Goal: Task Accomplishment & Management: Use online tool/utility

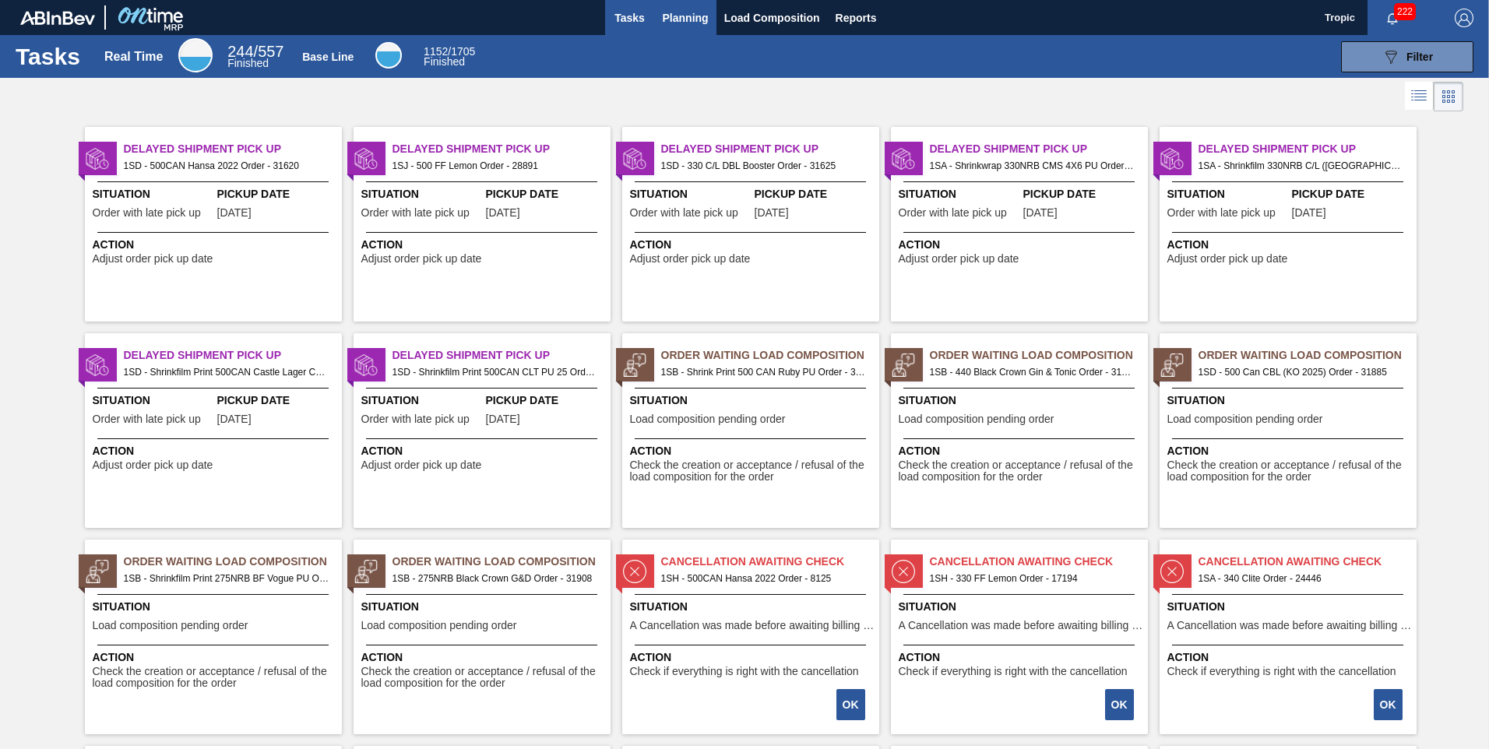
click at [666, 19] on span "Planning" at bounding box center [686, 18] width 46 height 19
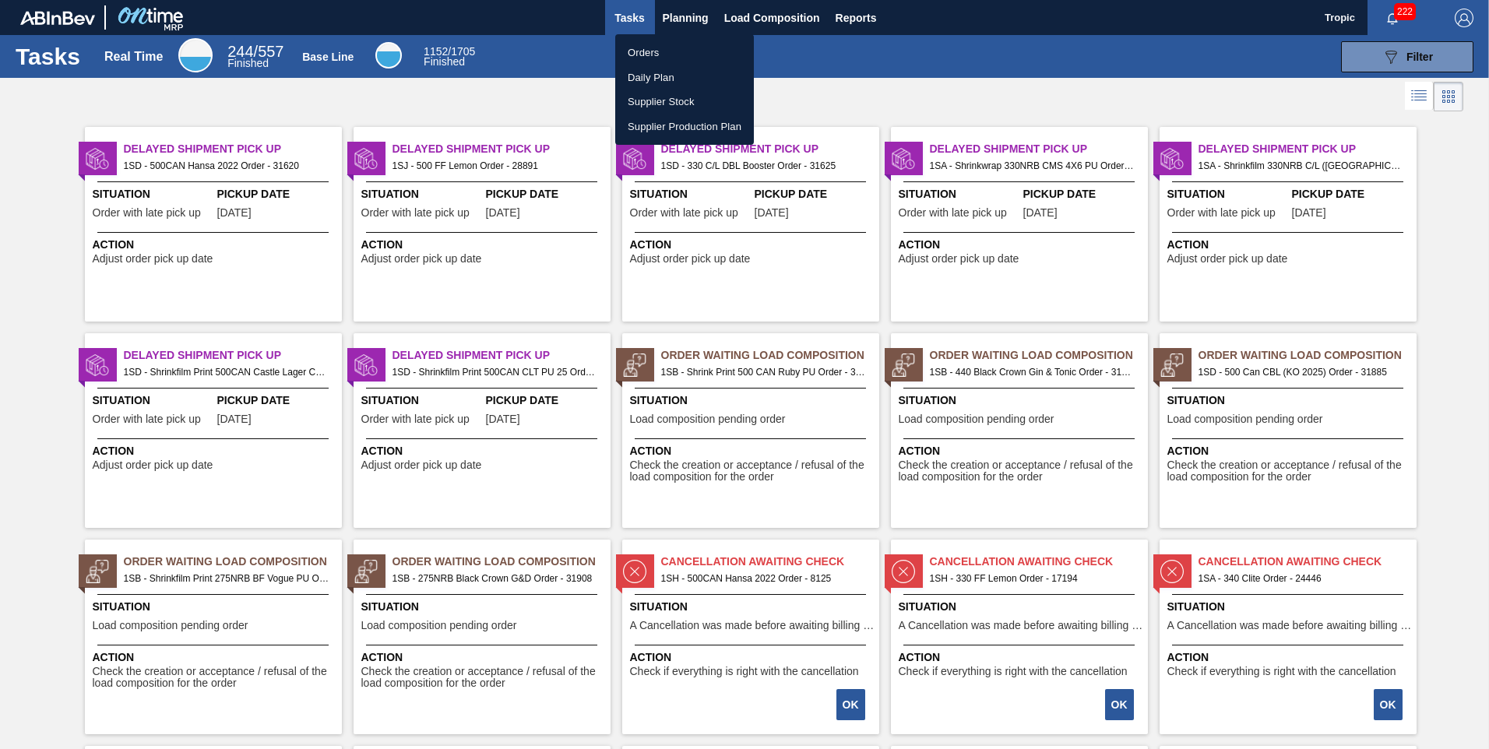
click at [644, 47] on li "Orders" at bounding box center [684, 52] width 139 height 25
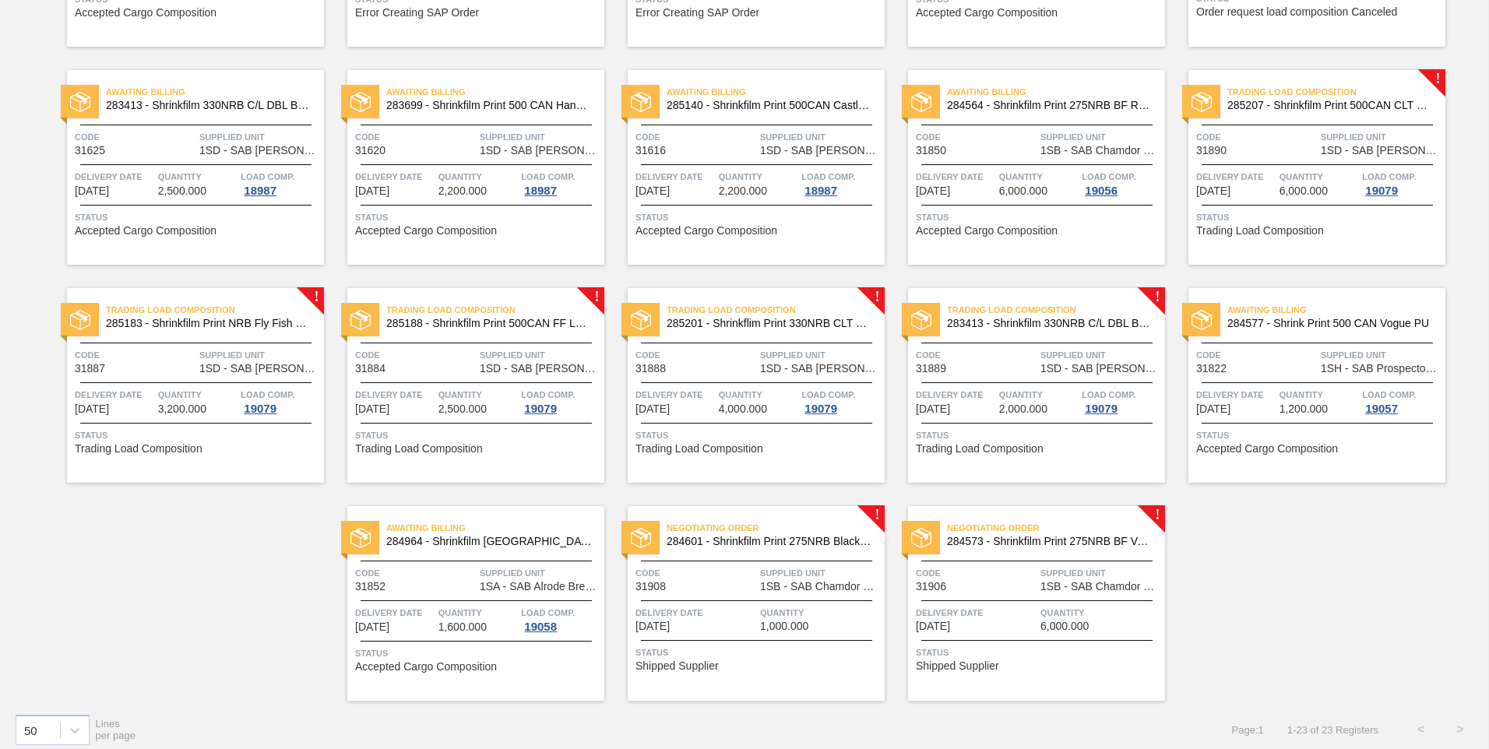
scroll to position [514, 0]
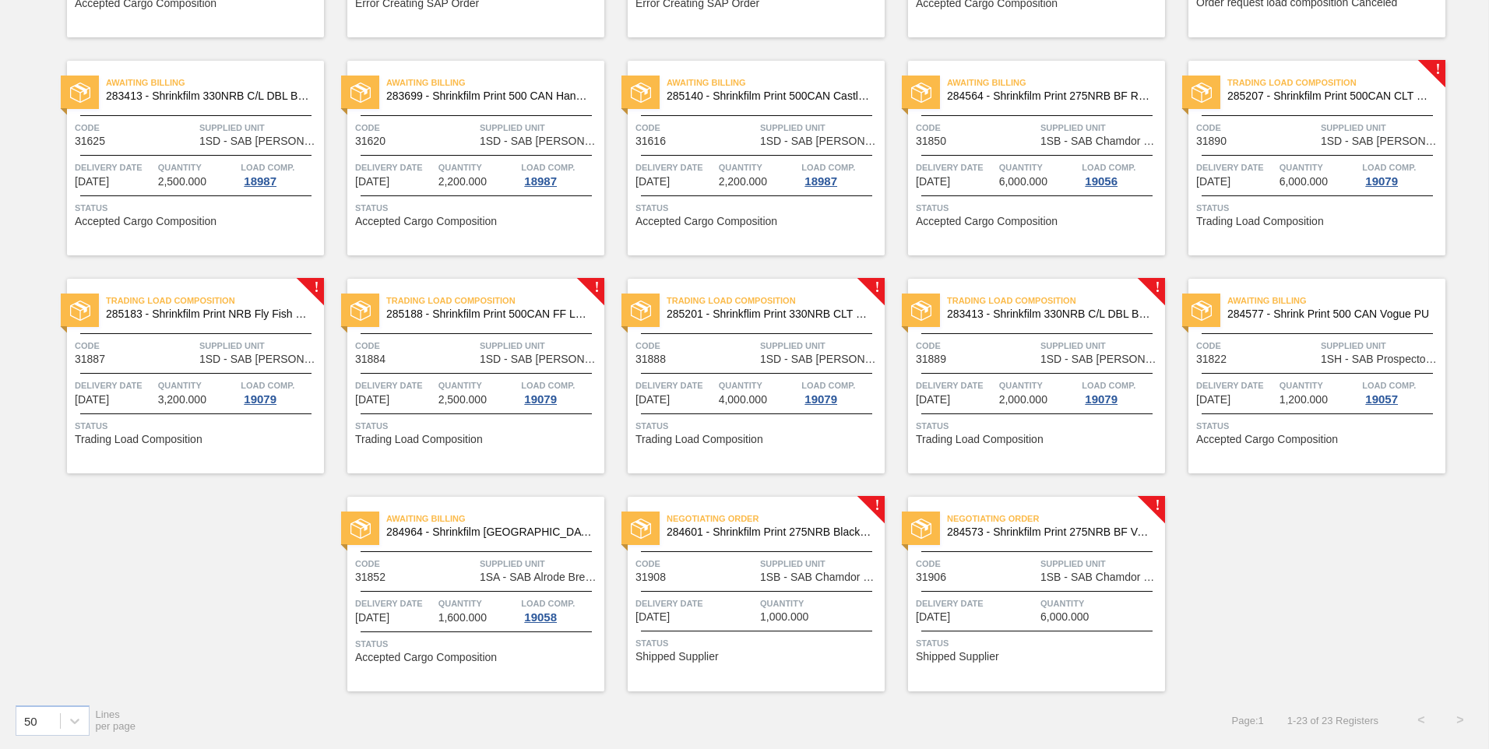
click at [997, 536] on span "284573 - Shrinkfilm Print 275NRB BF Vogue PU" at bounding box center [1050, 532] width 206 height 12
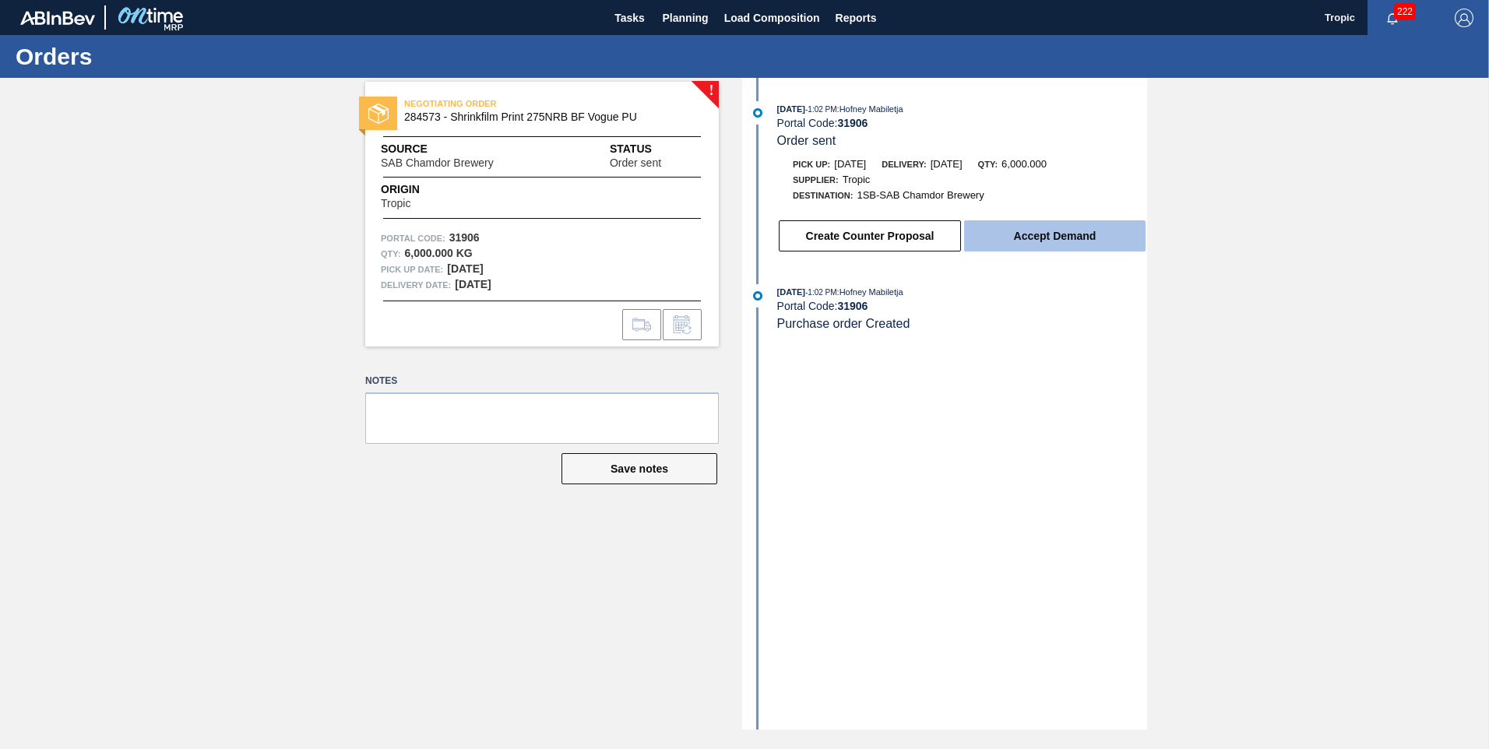
click at [1040, 244] on button "Accept Demand" at bounding box center [1054, 235] width 181 height 31
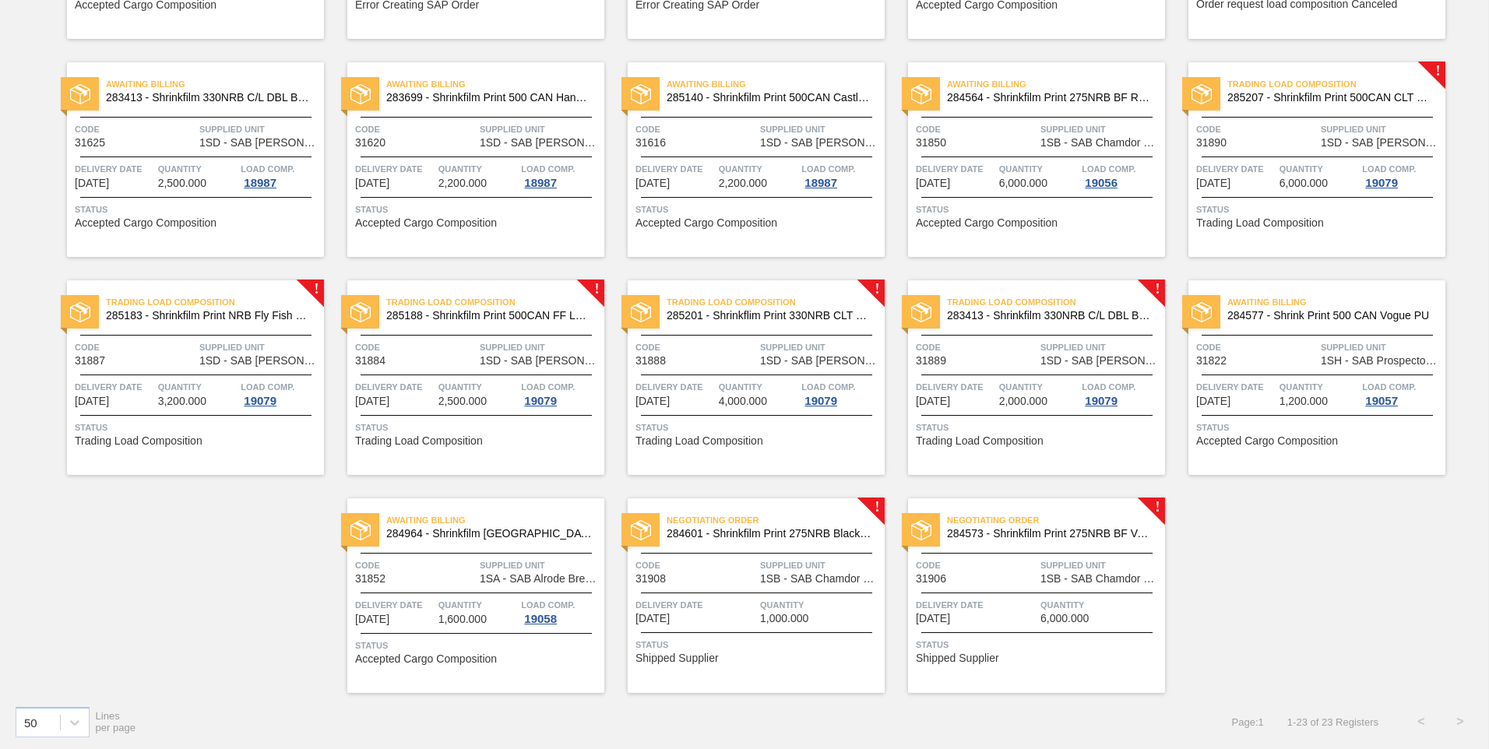
scroll to position [514, 0]
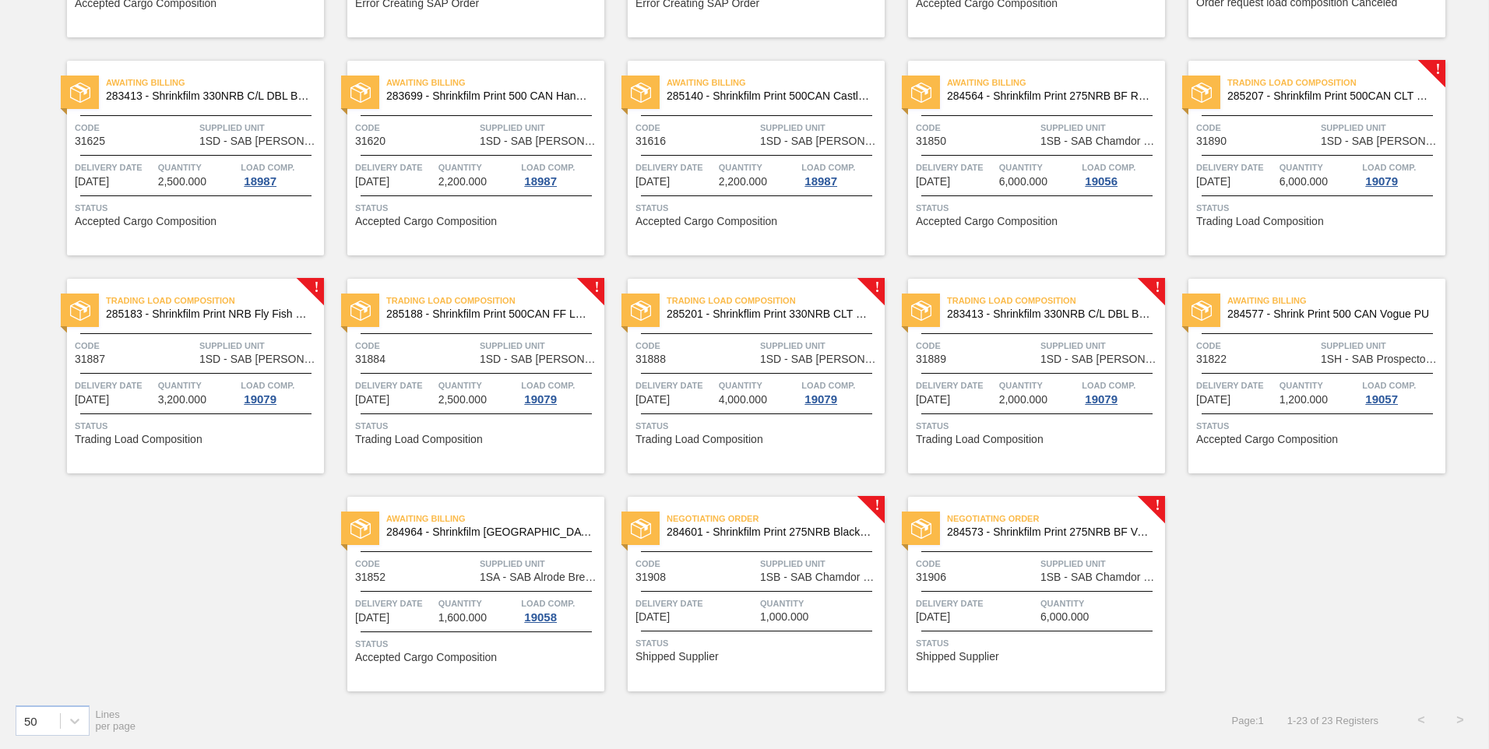
click at [1090, 556] on span "Supplied Unit" at bounding box center [1100, 564] width 121 height 16
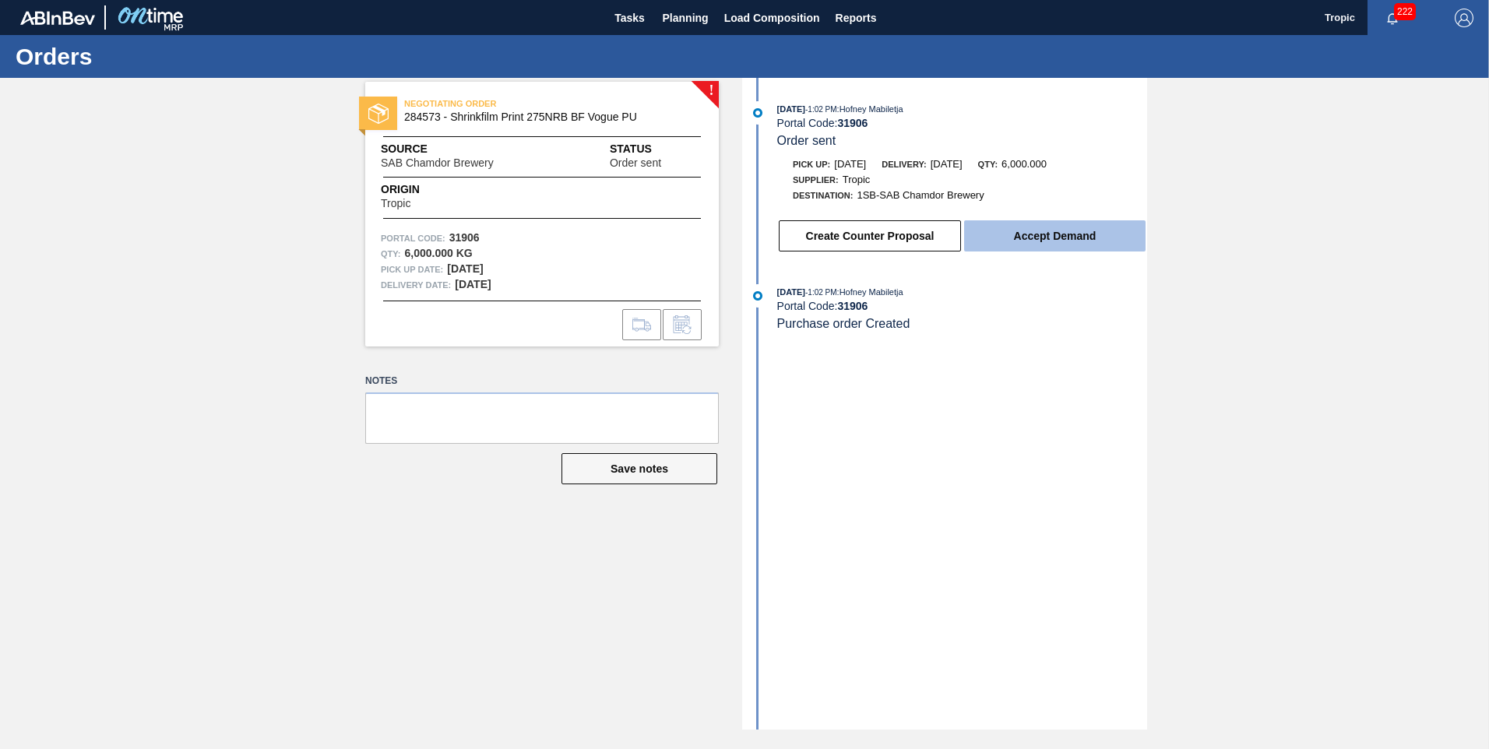
click at [1057, 221] on button "Accept Demand" at bounding box center [1054, 235] width 181 height 31
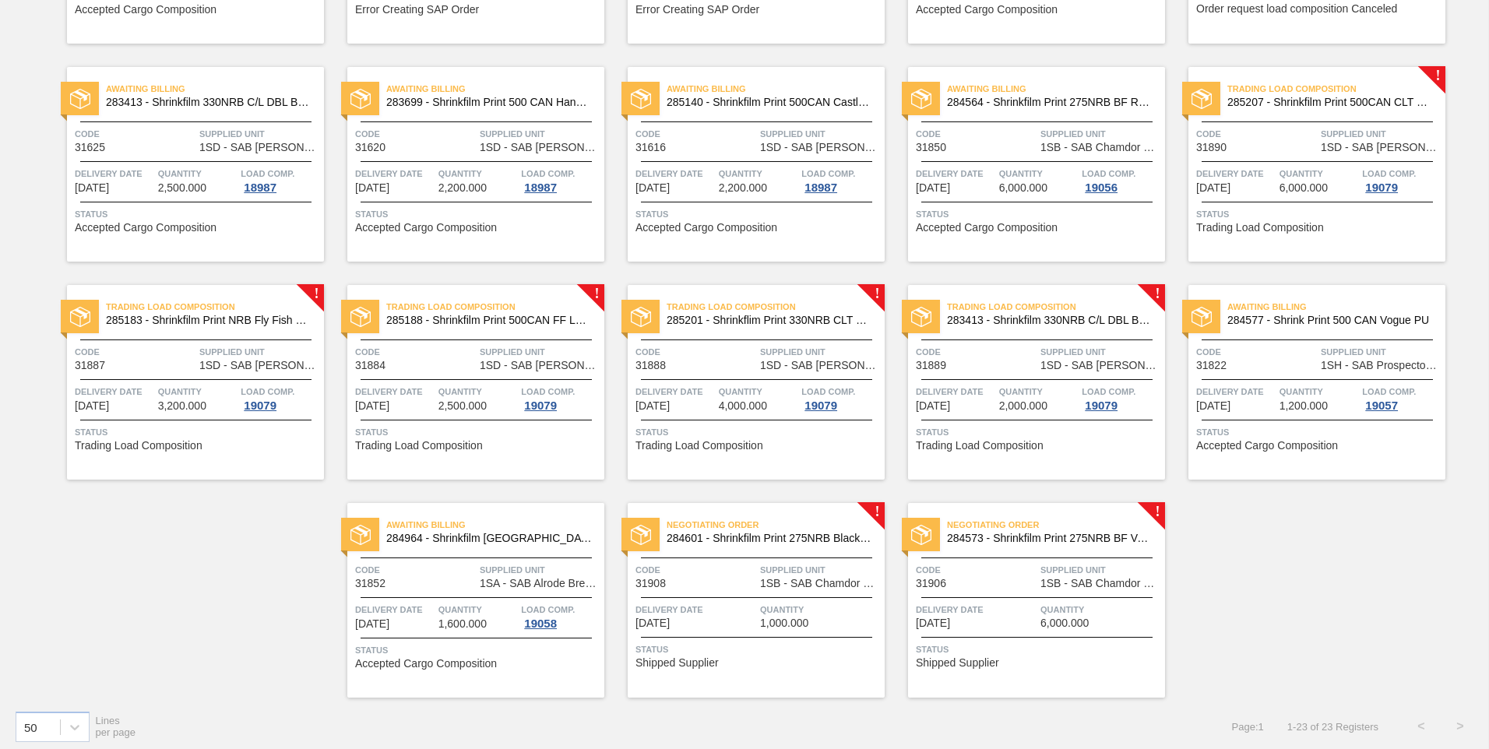
scroll to position [514, 0]
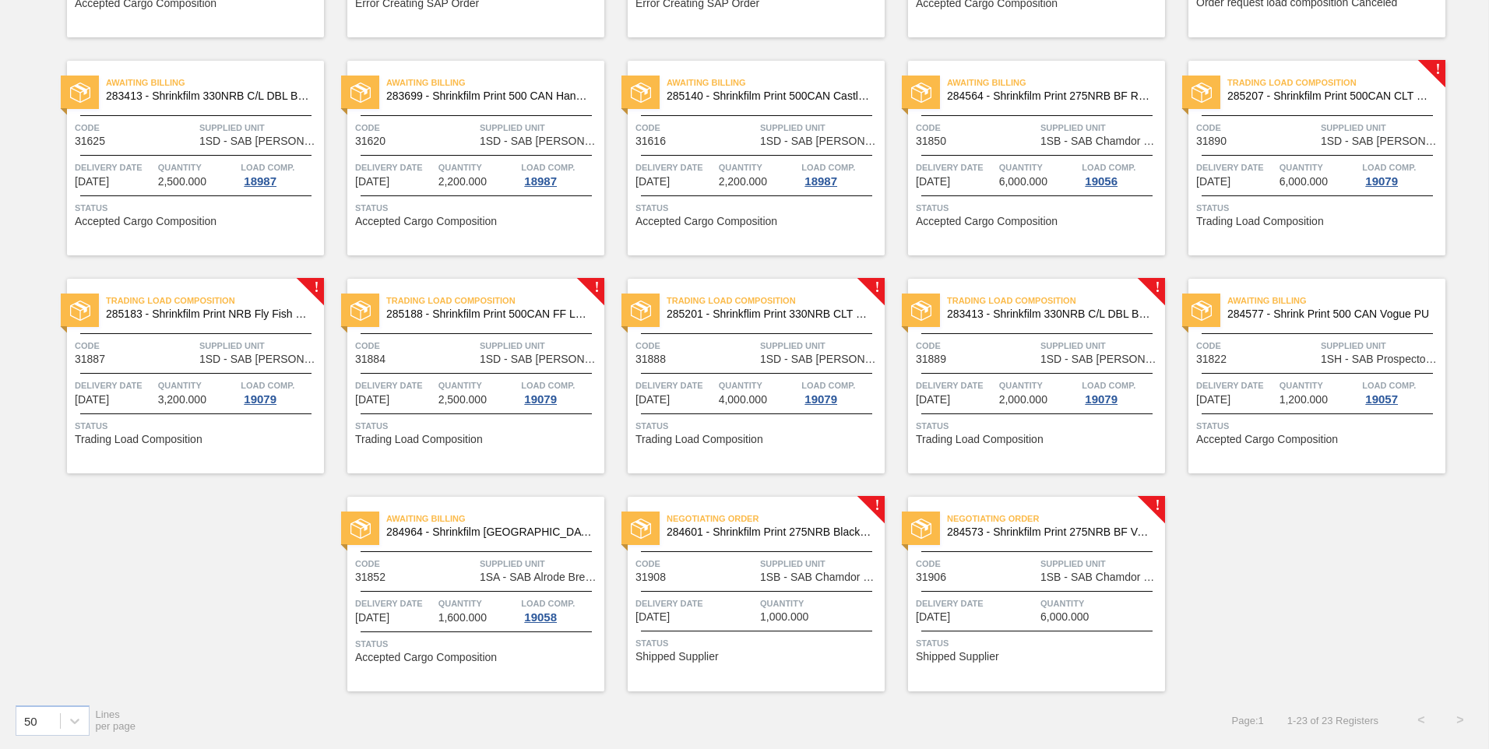
click at [795, 564] on span "Supplied Unit" at bounding box center [820, 564] width 121 height 16
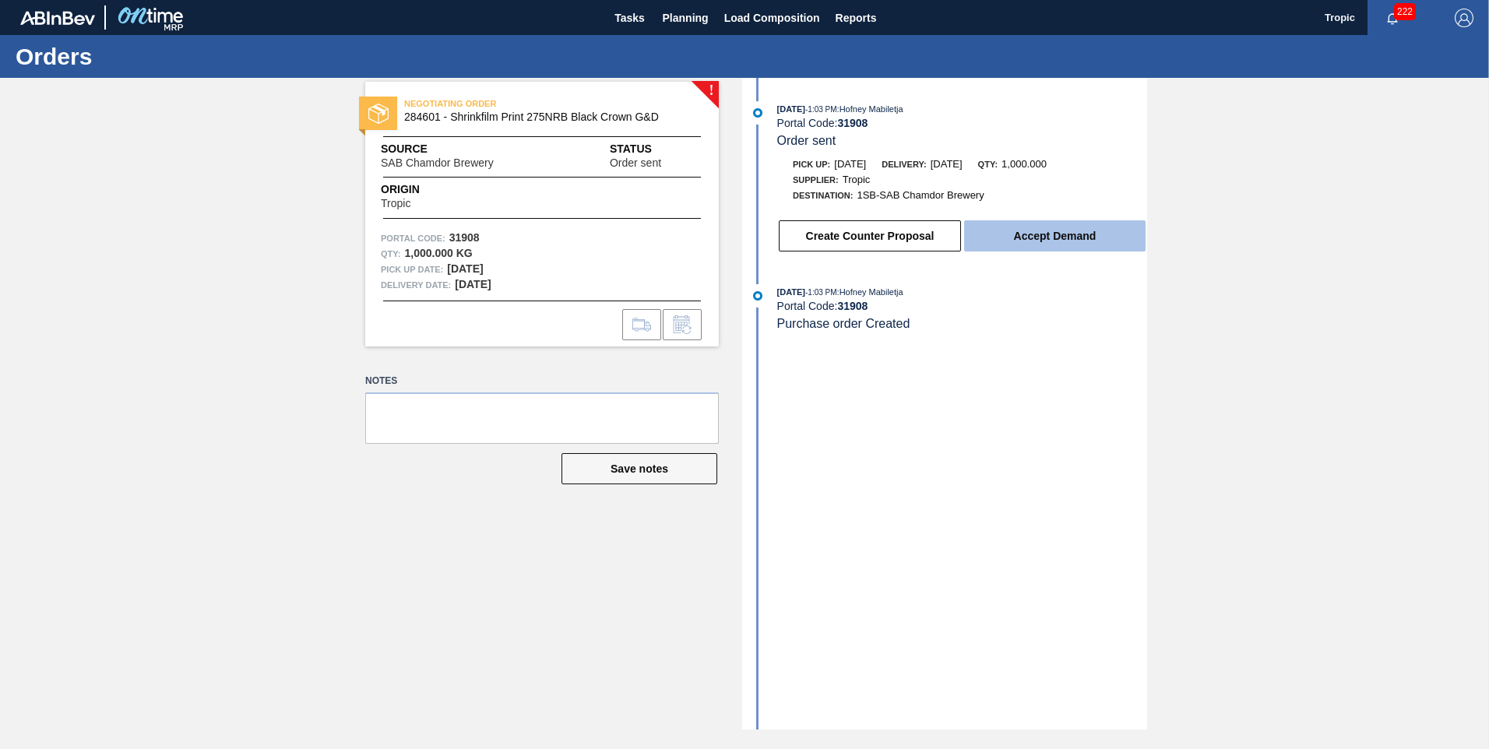
click at [1047, 241] on button "Accept Demand" at bounding box center [1054, 235] width 181 height 31
click at [1086, 235] on button "Accept Demand" at bounding box center [1054, 235] width 181 height 31
click at [1021, 235] on button "Accept Demand" at bounding box center [1054, 235] width 181 height 31
click at [438, 554] on div "! NEGOTIATING ORDER 284601 - Shrinkfilm Print 275NRB Black Crown G&D Source SAB…" at bounding box center [530, 404] width 377 height 652
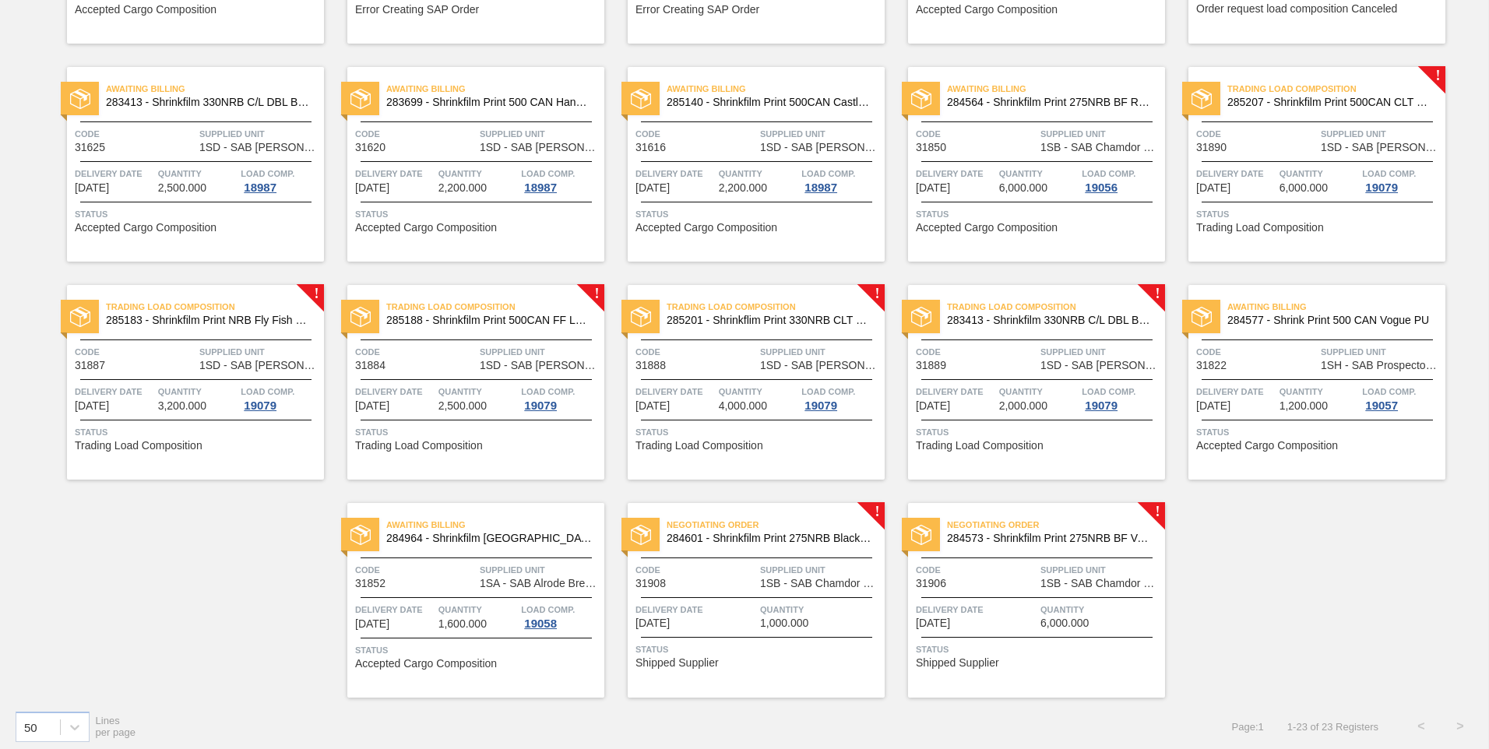
scroll to position [514, 0]
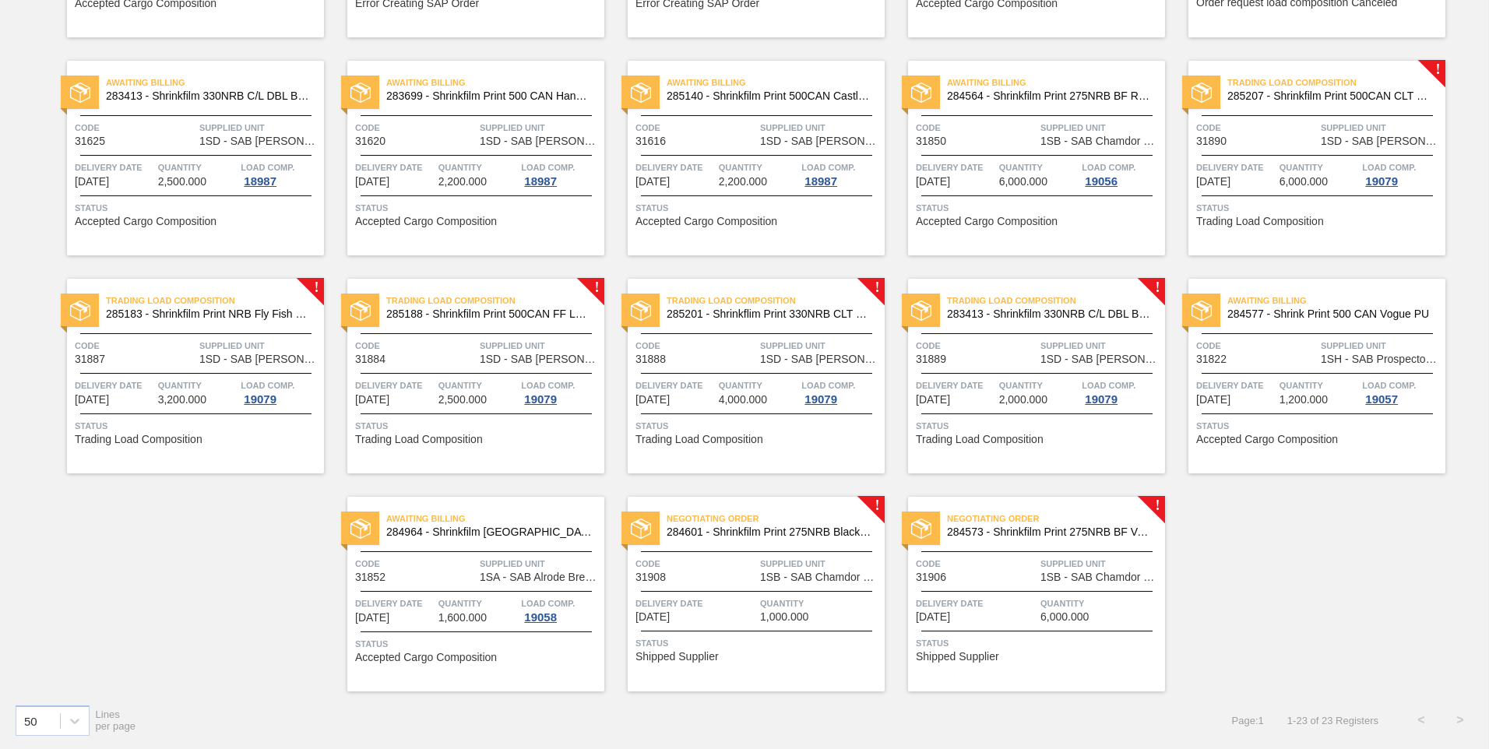
click at [1042, 334] on div "Trading Load Composition 283413 - Shrinkfilm 330NRB C/L DBL Booster 2 Code 3188…" at bounding box center [1036, 376] width 257 height 195
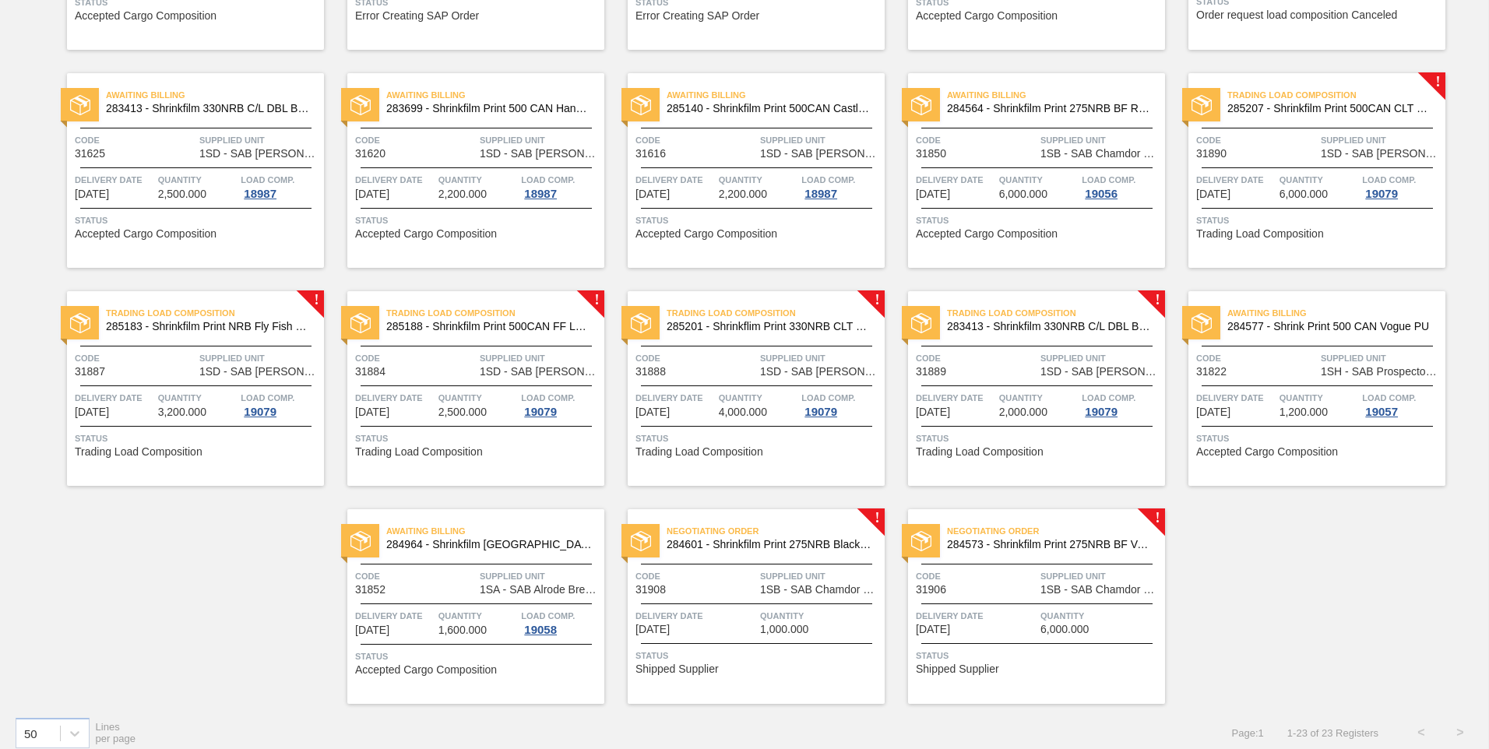
scroll to position [514, 0]
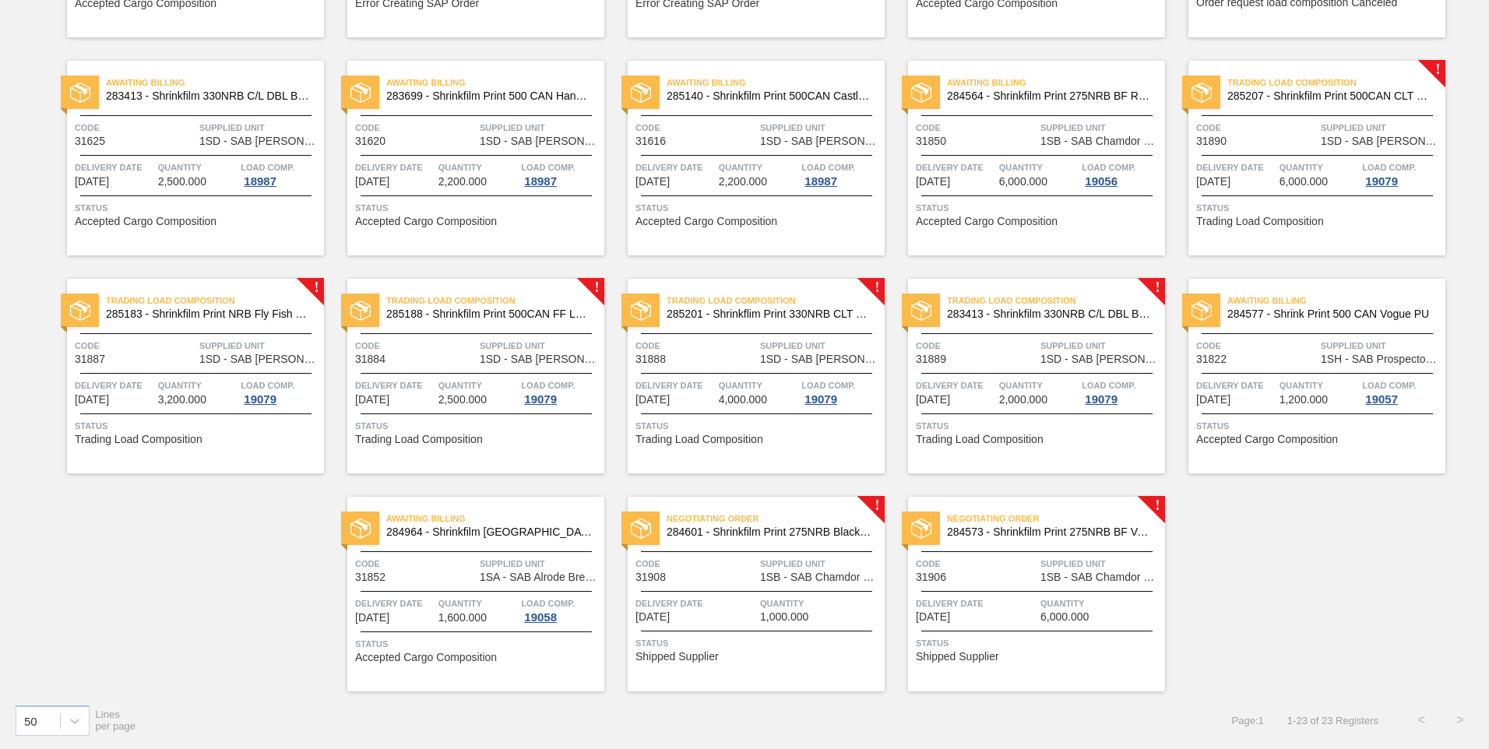
click at [989, 380] on span "Delivery Date" at bounding box center [955, 386] width 79 height 16
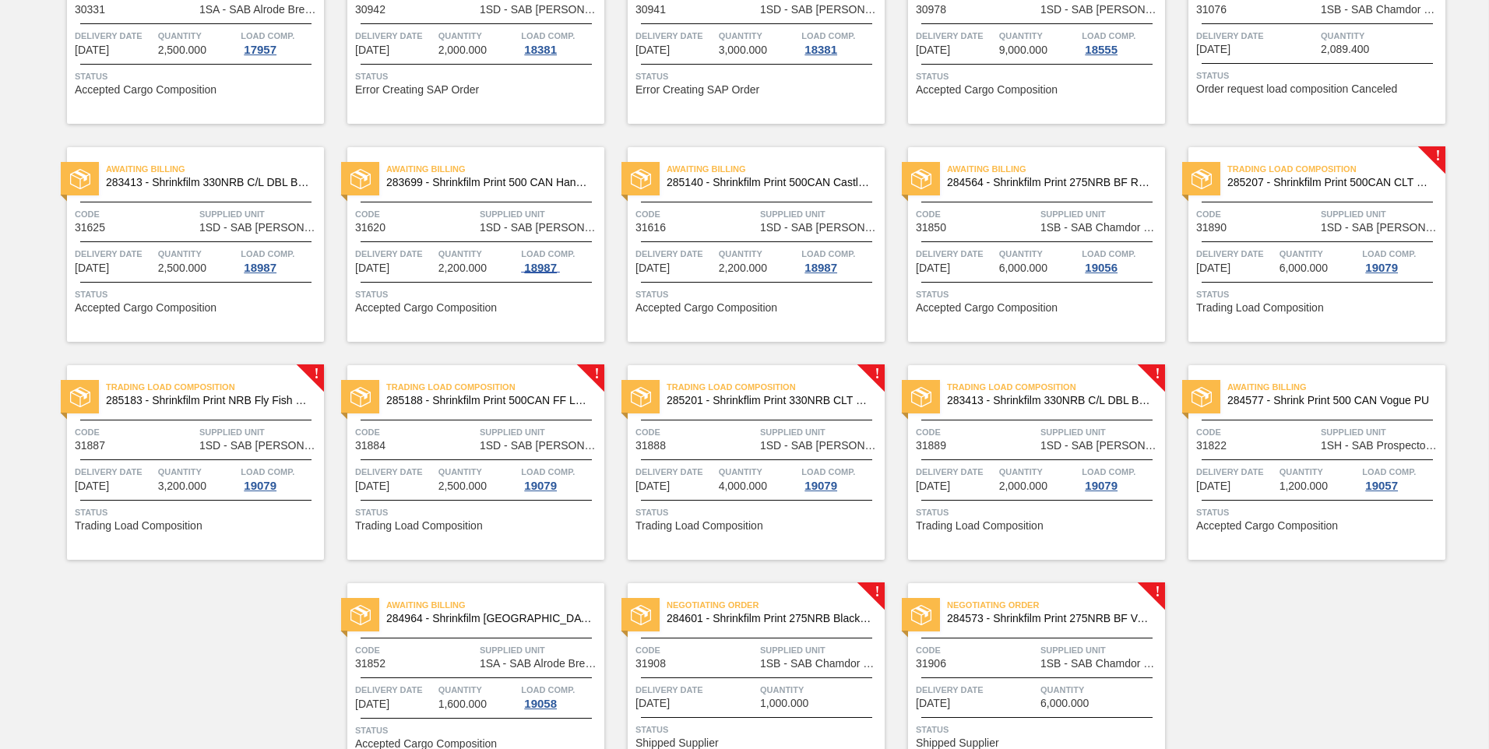
scroll to position [514, 0]
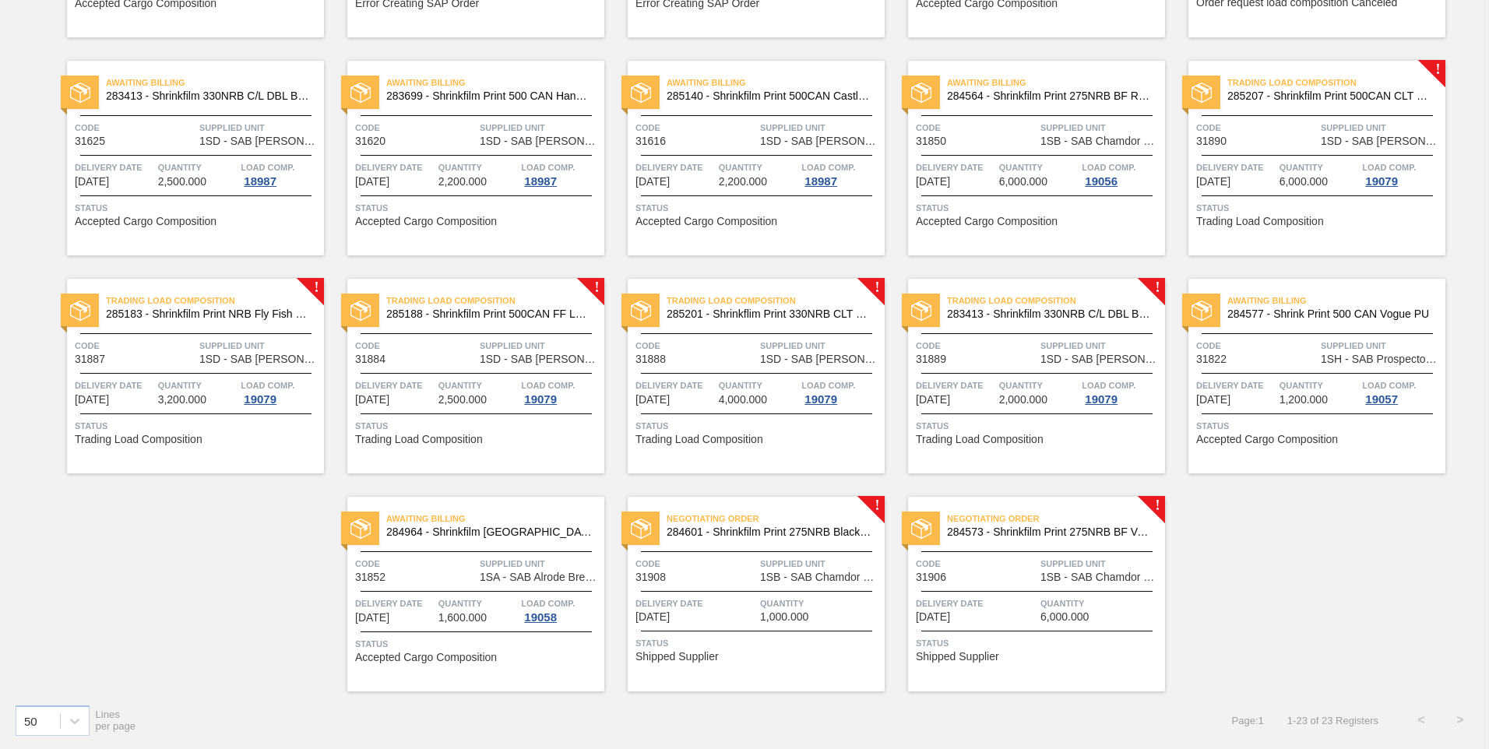
click at [1006, 608] on span "Delivery Date" at bounding box center [976, 604] width 121 height 16
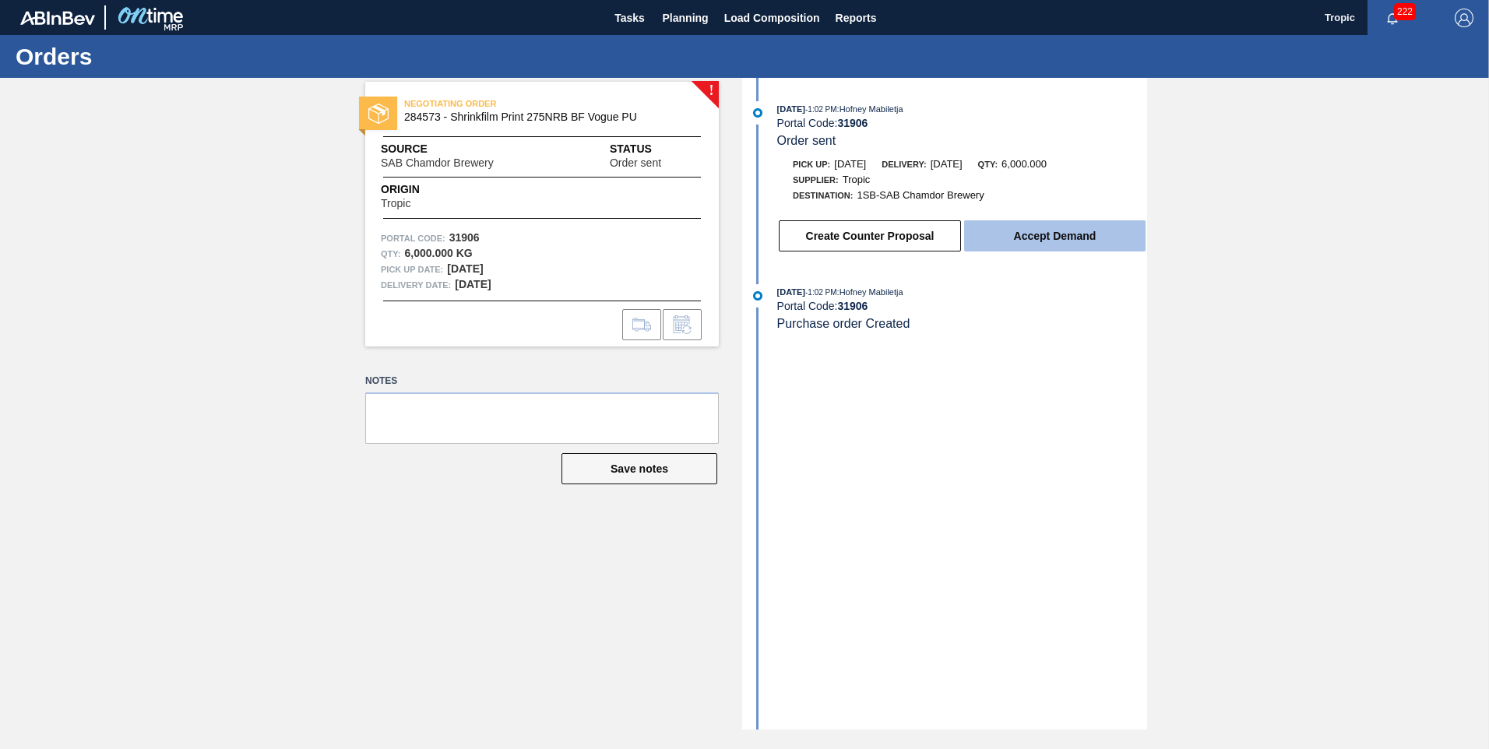
click at [1013, 234] on button "Accept Demand" at bounding box center [1054, 235] width 181 height 31
click at [1086, 241] on button "Accept Demand" at bounding box center [1054, 235] width 181 height 31
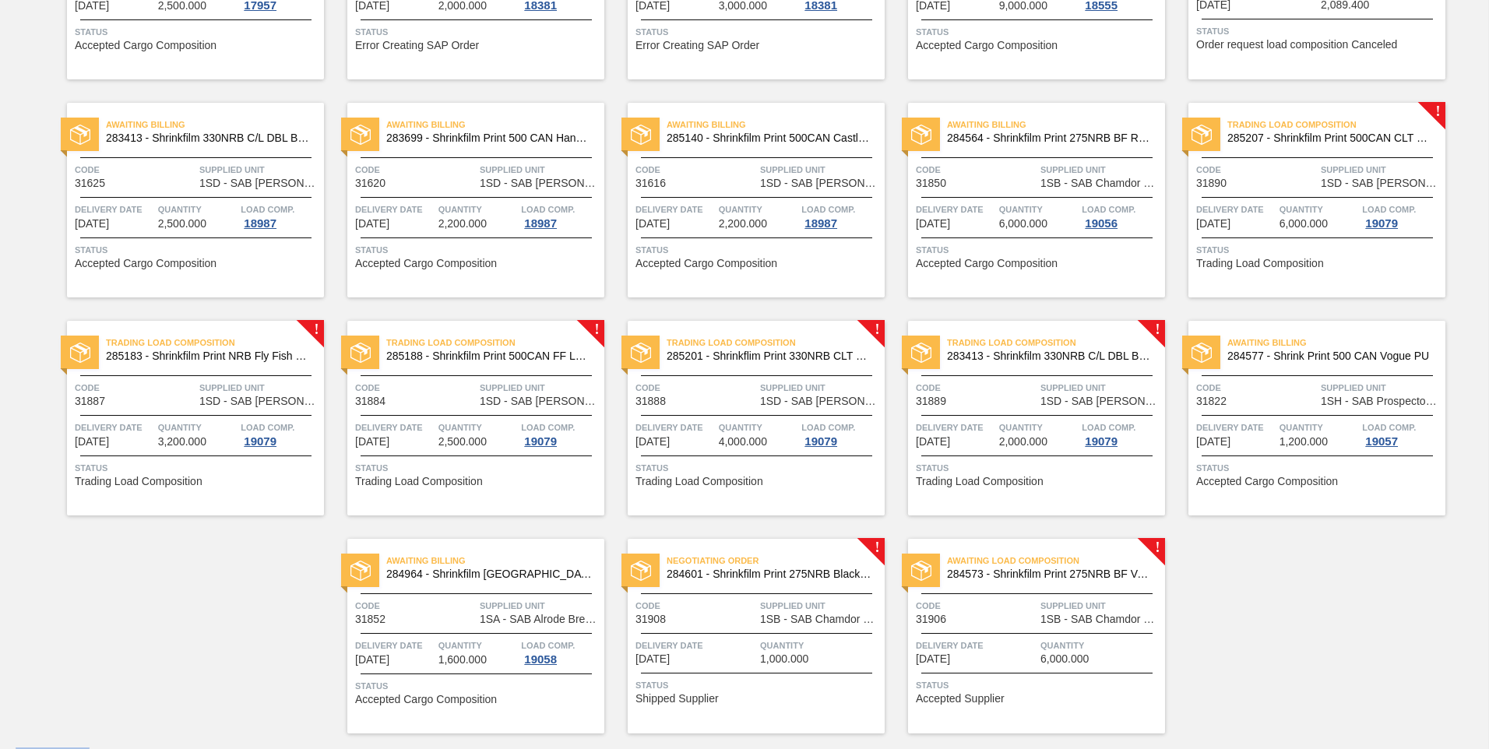
scroll to position [514, 0]
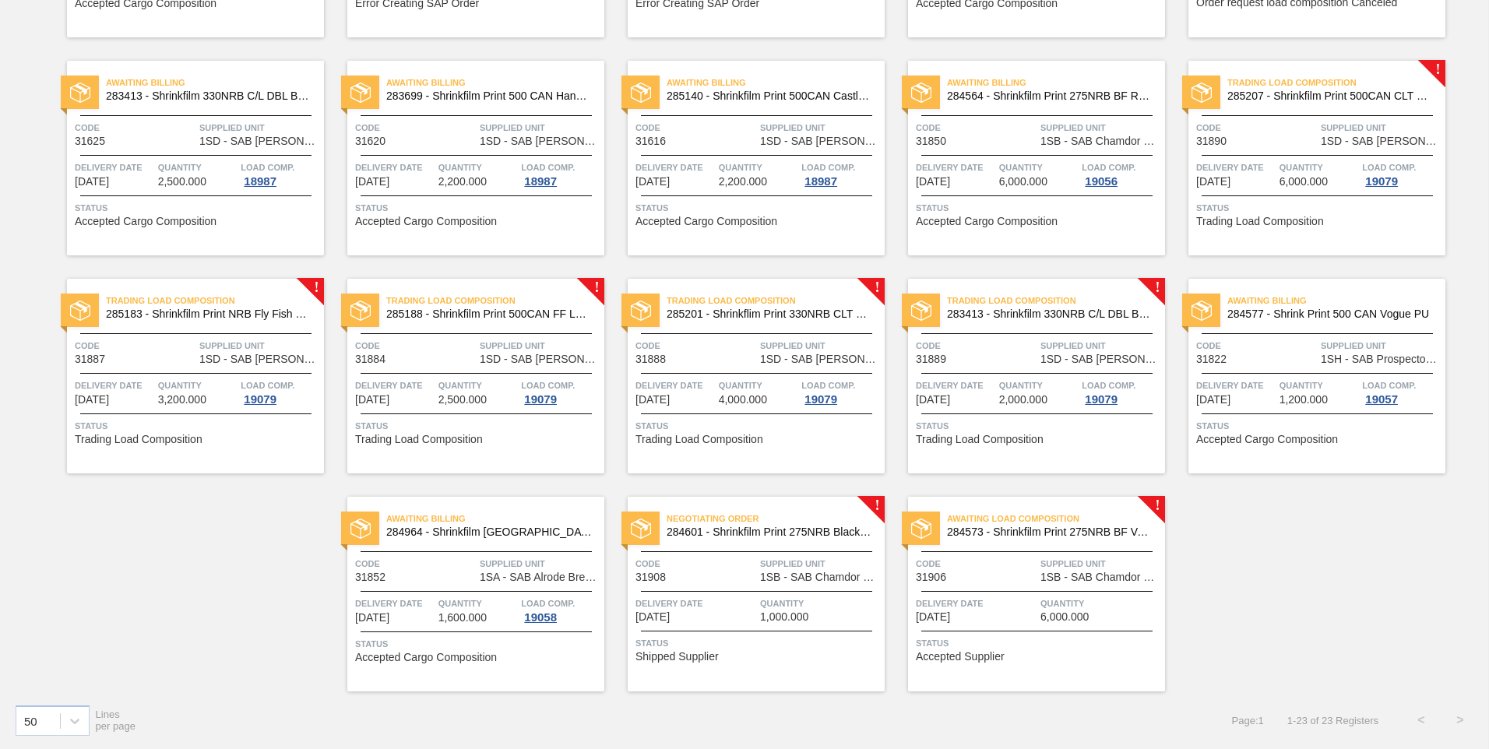
click at [826, 589] on div "Negotiating Order 284601 - Shrinkfilm Print 275NRB Black Crown G&D Code 31908 S…" at bounding box center [755, 594] width 257 height 195
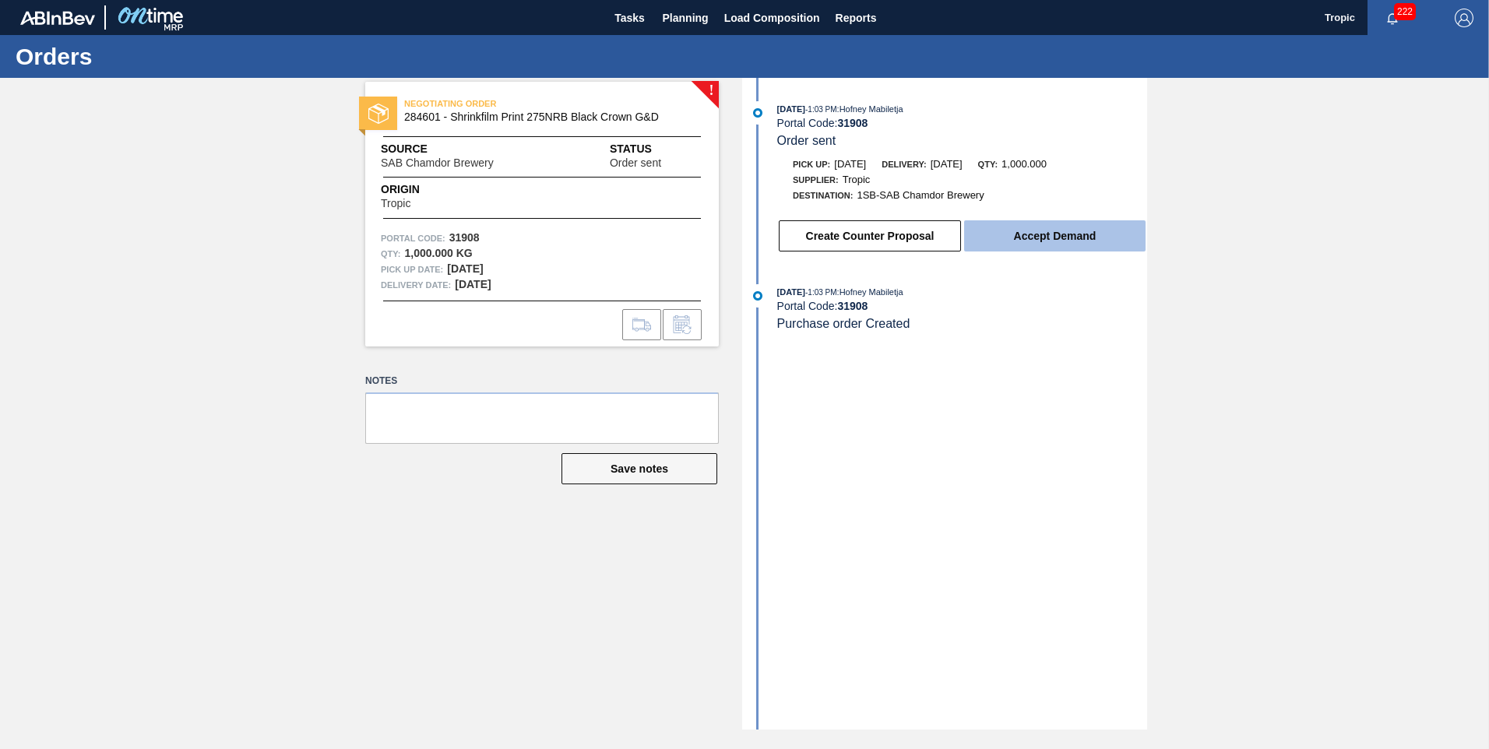
click at [1031, 241] on button "Accept Demand" at bounding box center [1054, 235] width 181 height 31
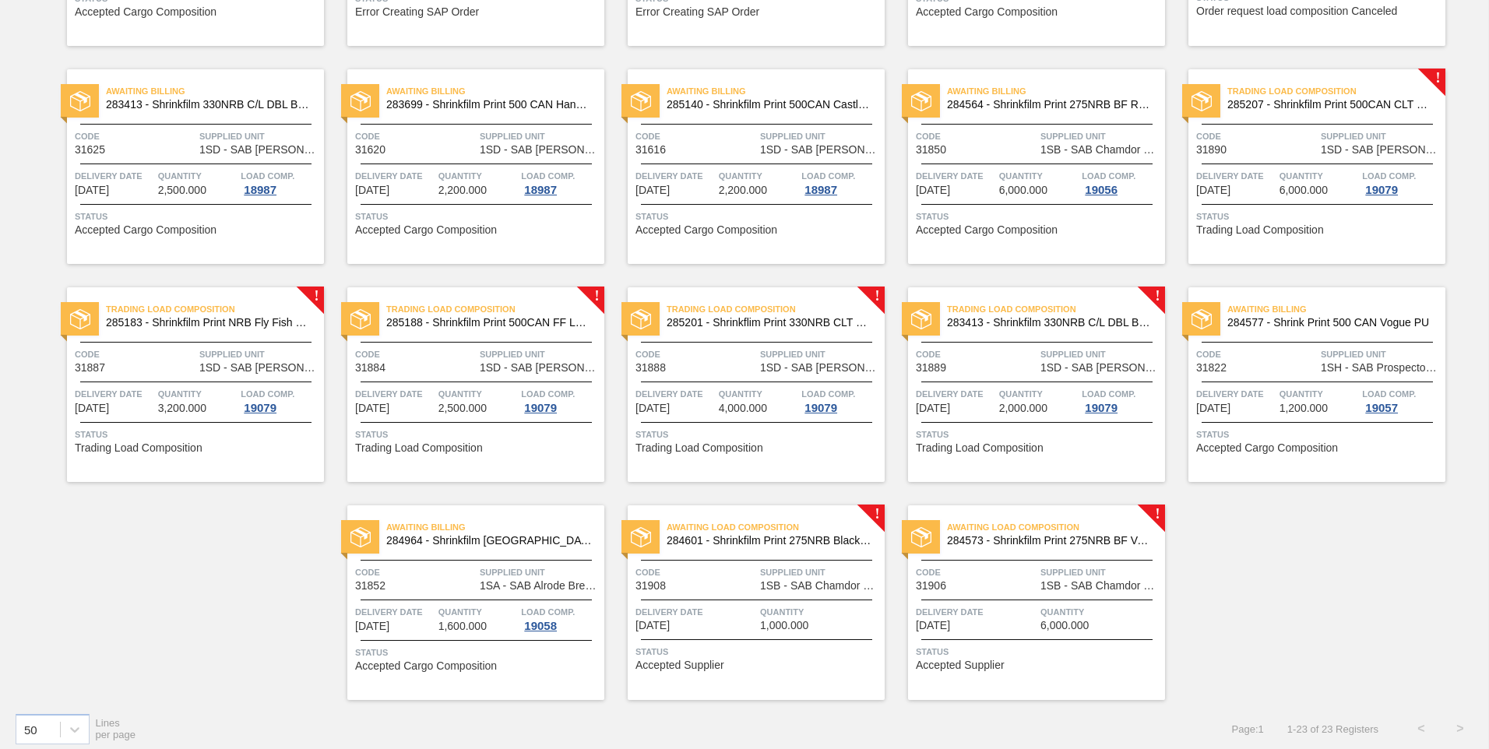
scroll to position [514, 0]
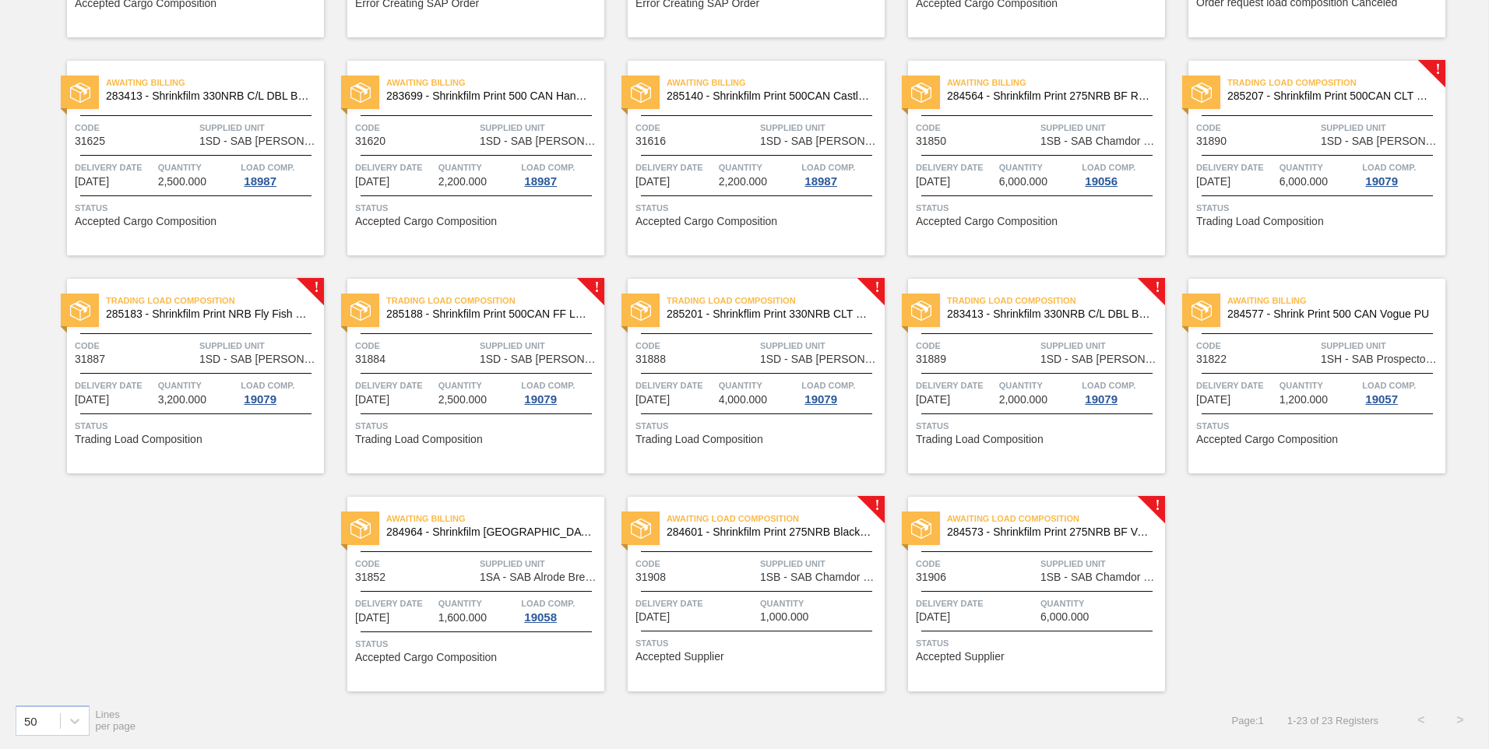
click at [699, 549] on div "Awaiting Load Composition 284601 - Shrinkfilm Print 275NRB Black Crown G&D Code…" at bounding box center [755, 594] width 257 height 195
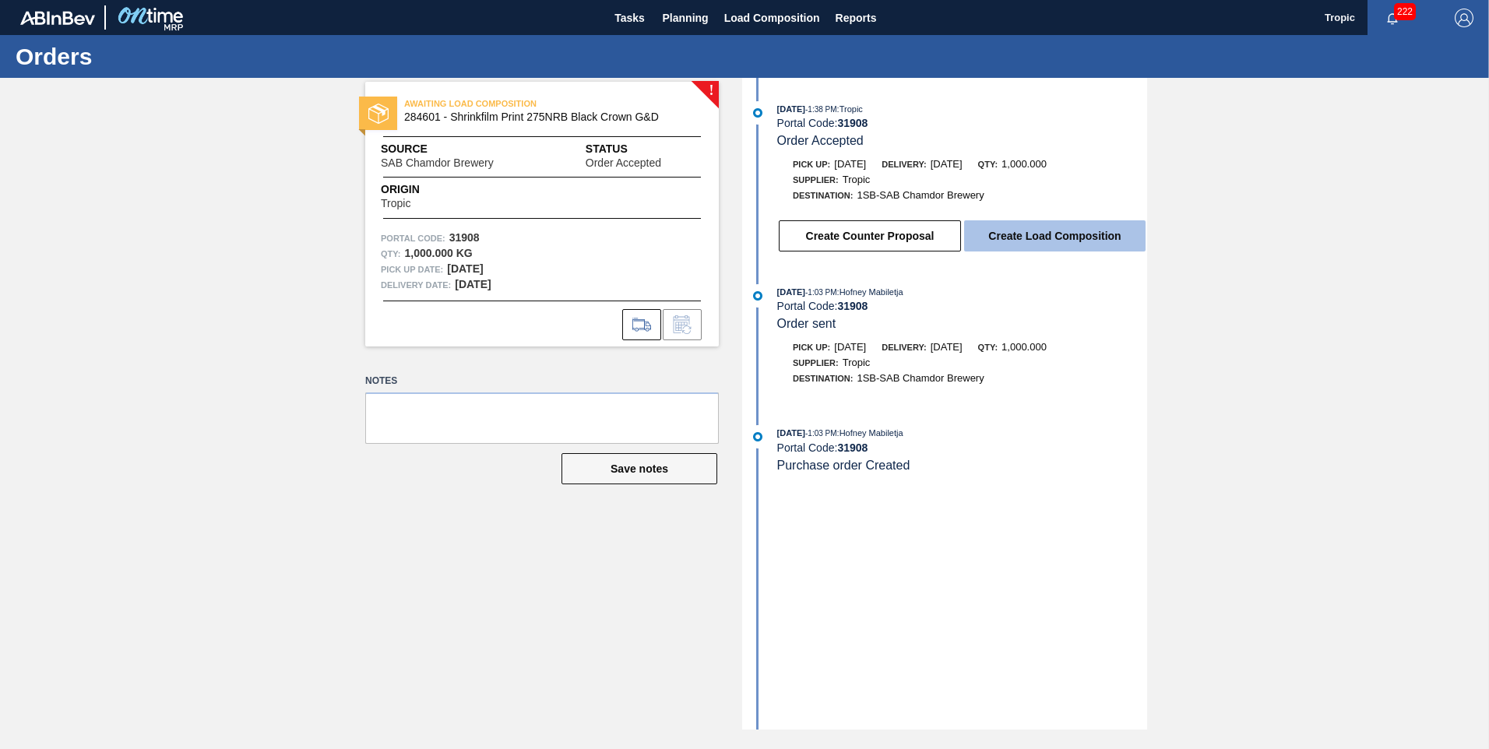
click at [979, 229] on button "Create Load Composition" at bounding box center [1054, 235] width 181 height 31
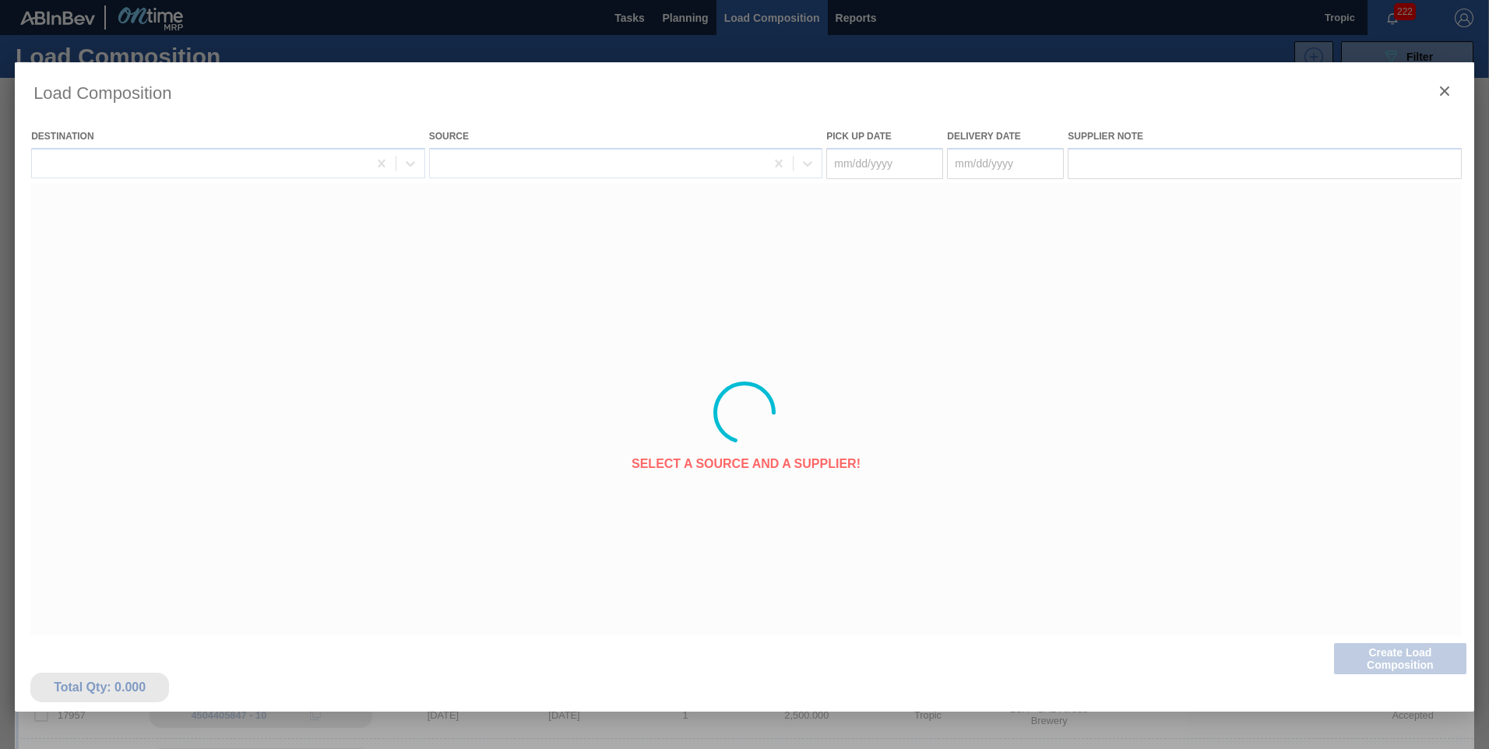
type Date "[DATE]"
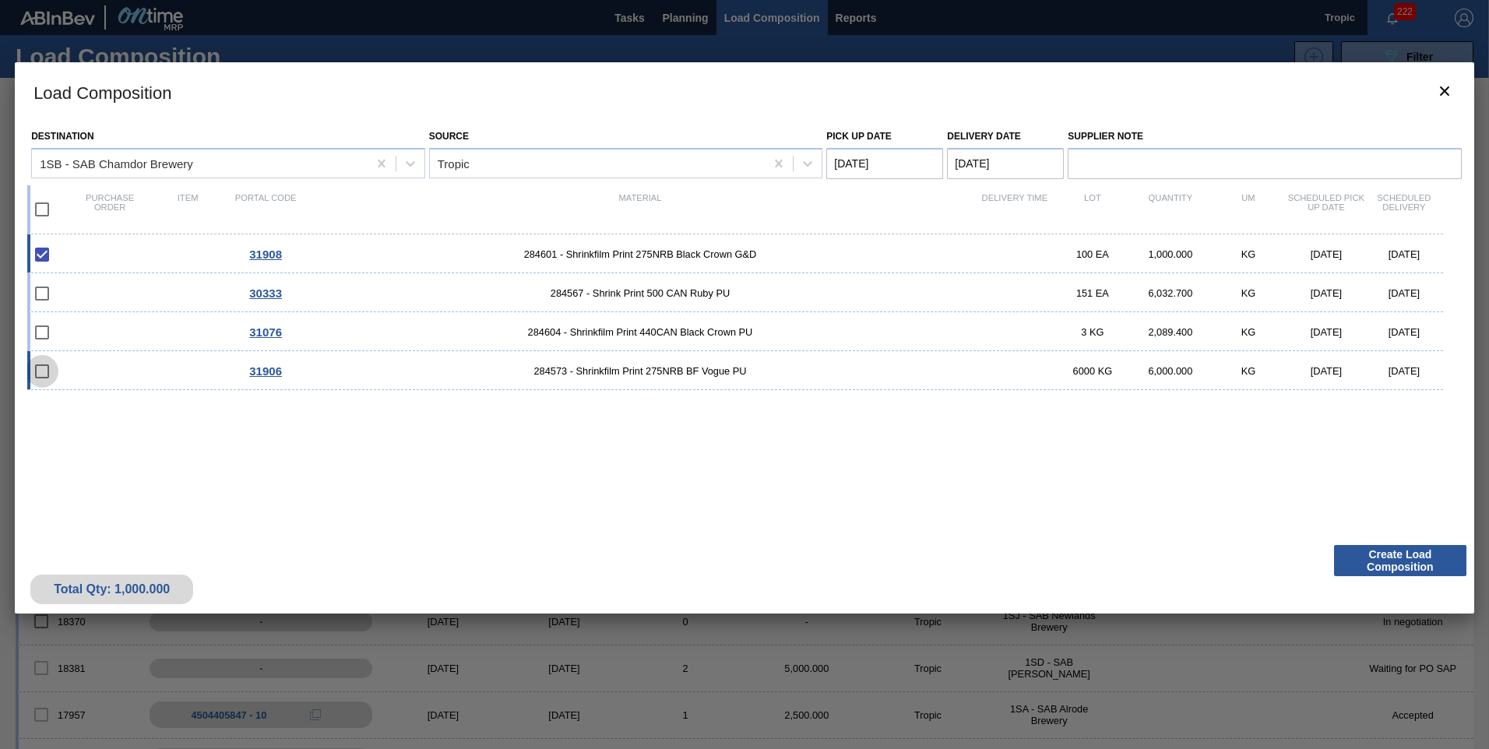
click at [39, 371] on input "checkbox" at bounding box center [42, 371] width 33 height 33
checkbox input "false"
click at [44, 206] on input "checkbox" at bounding box center [42, 209] width 33 height 33
checkbox input "true"
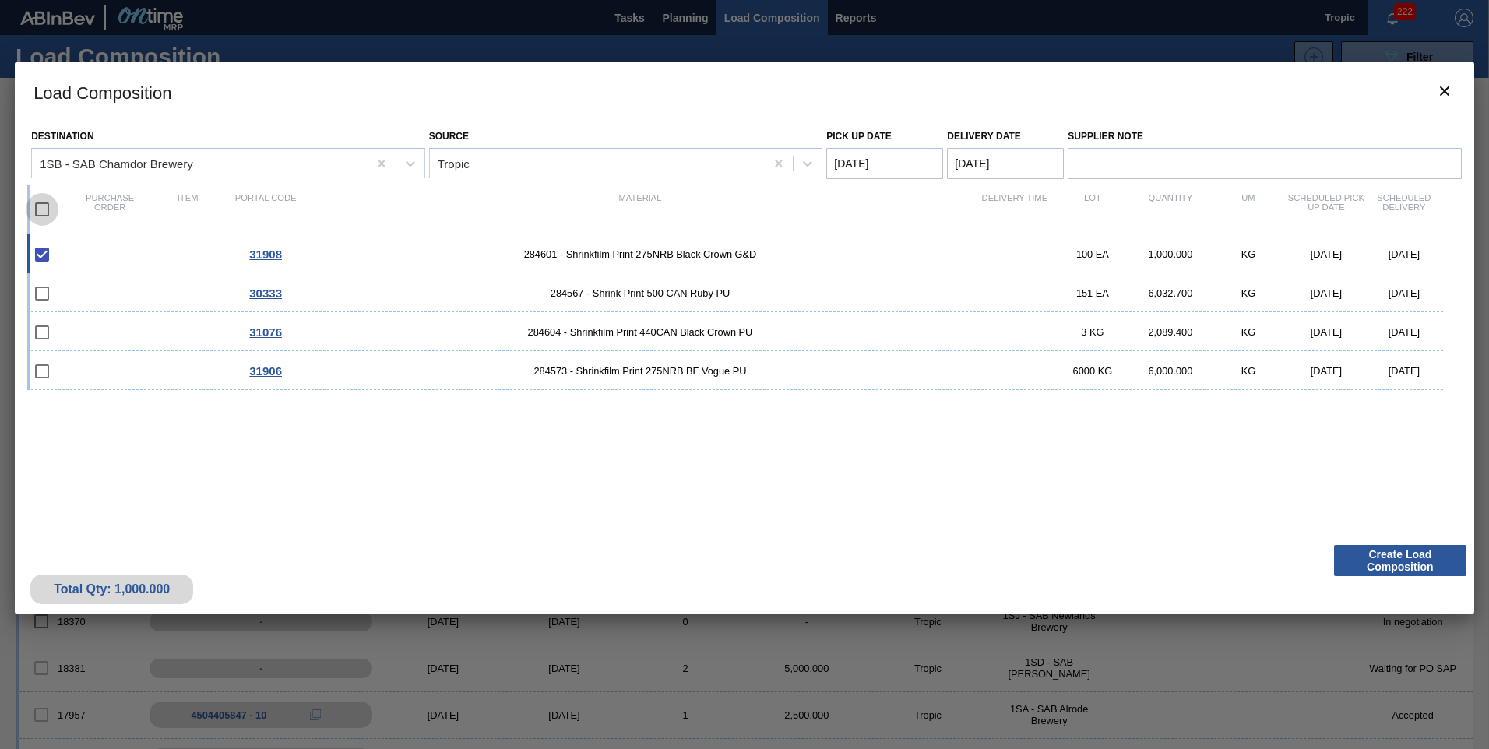
checkbox input "true"
click at [874, 164] on Date "Pick up Date" at bounding box center [884, 163] width 117 height 31
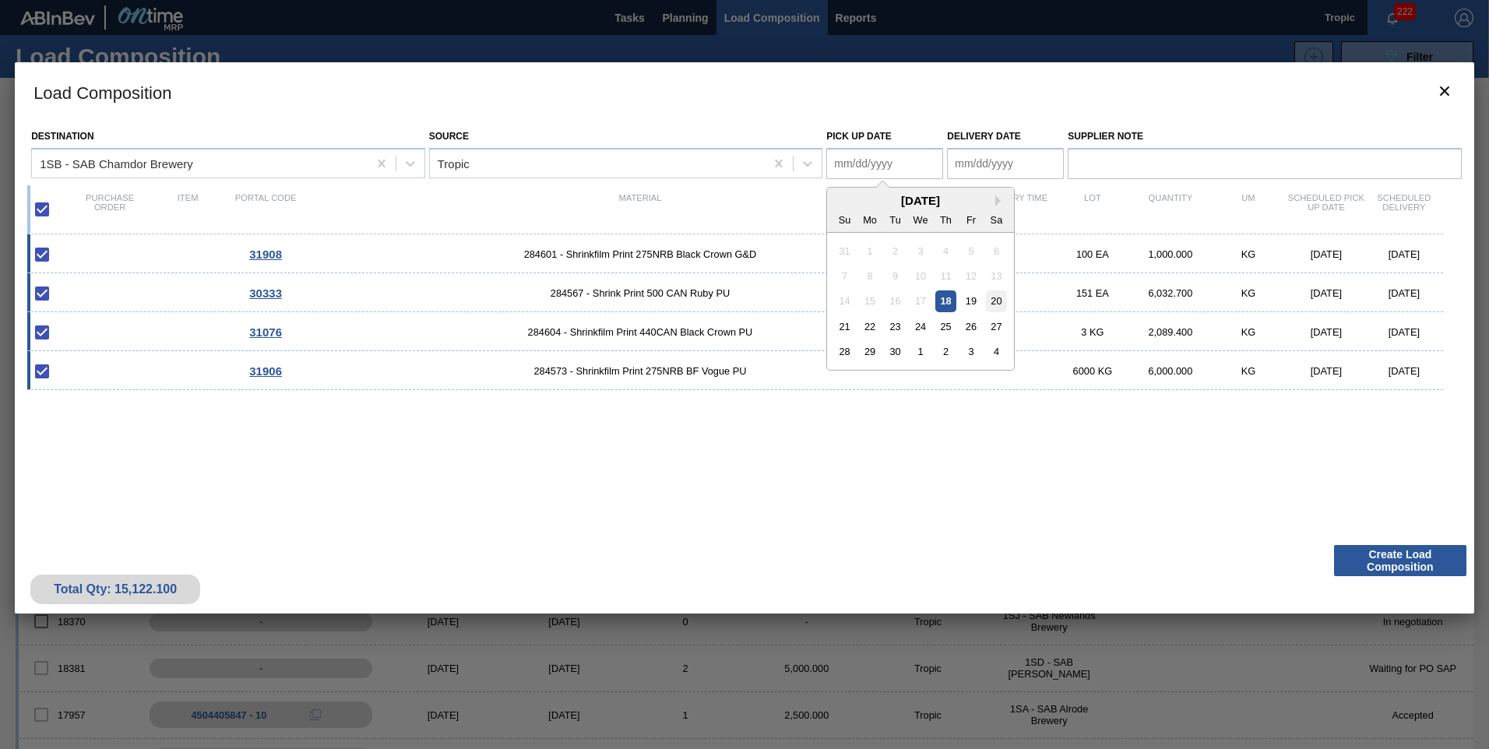
click at [995, 307] on div "20" at bounding box center [996, 300] width 21 height 21
type Date "[DATE]"
click at [995, 174] on Date "Delivery Date" at bounding box center [1005, 163] width 117 height 31
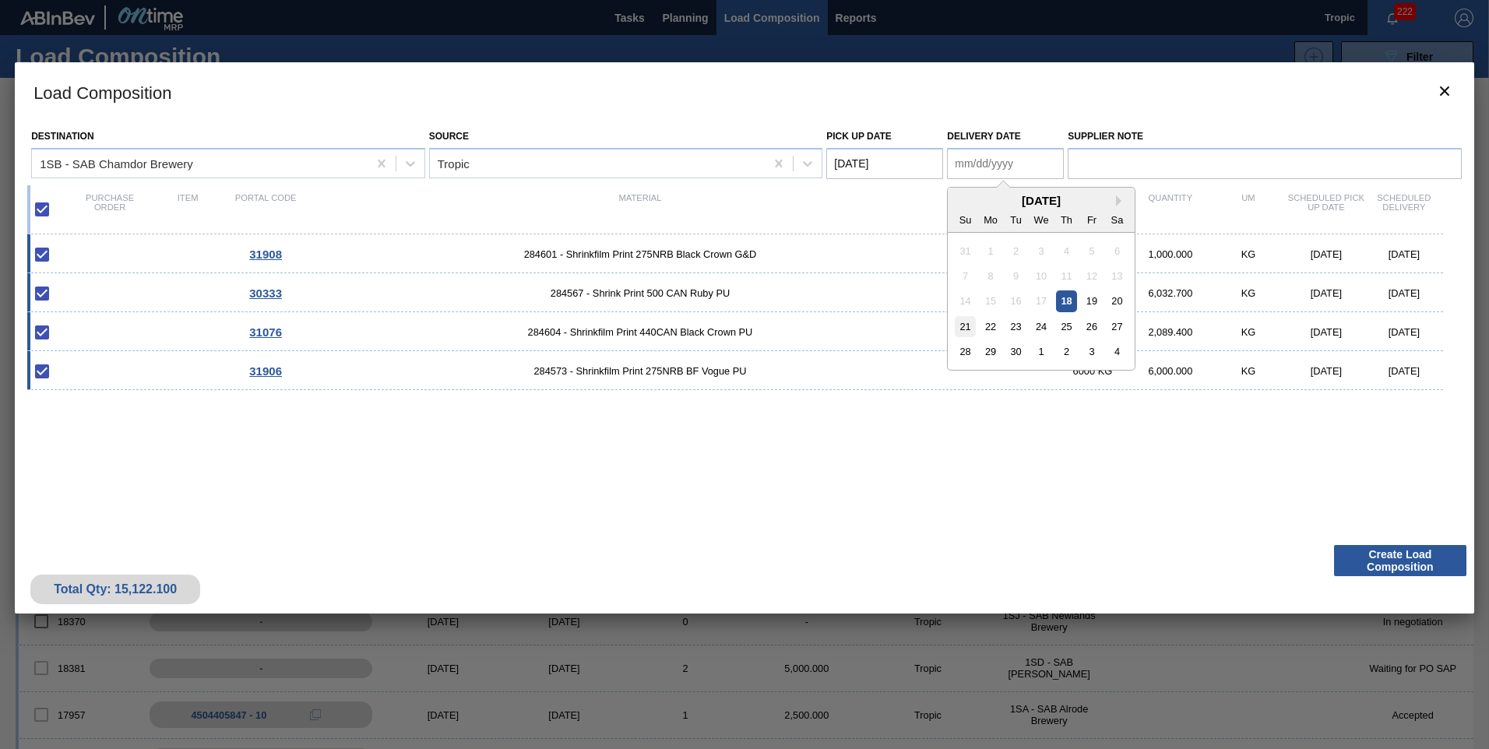
click at [970, 331] on div "21" at bounding box center [964, 326] width 21 height 21
type Date "[DATE]"
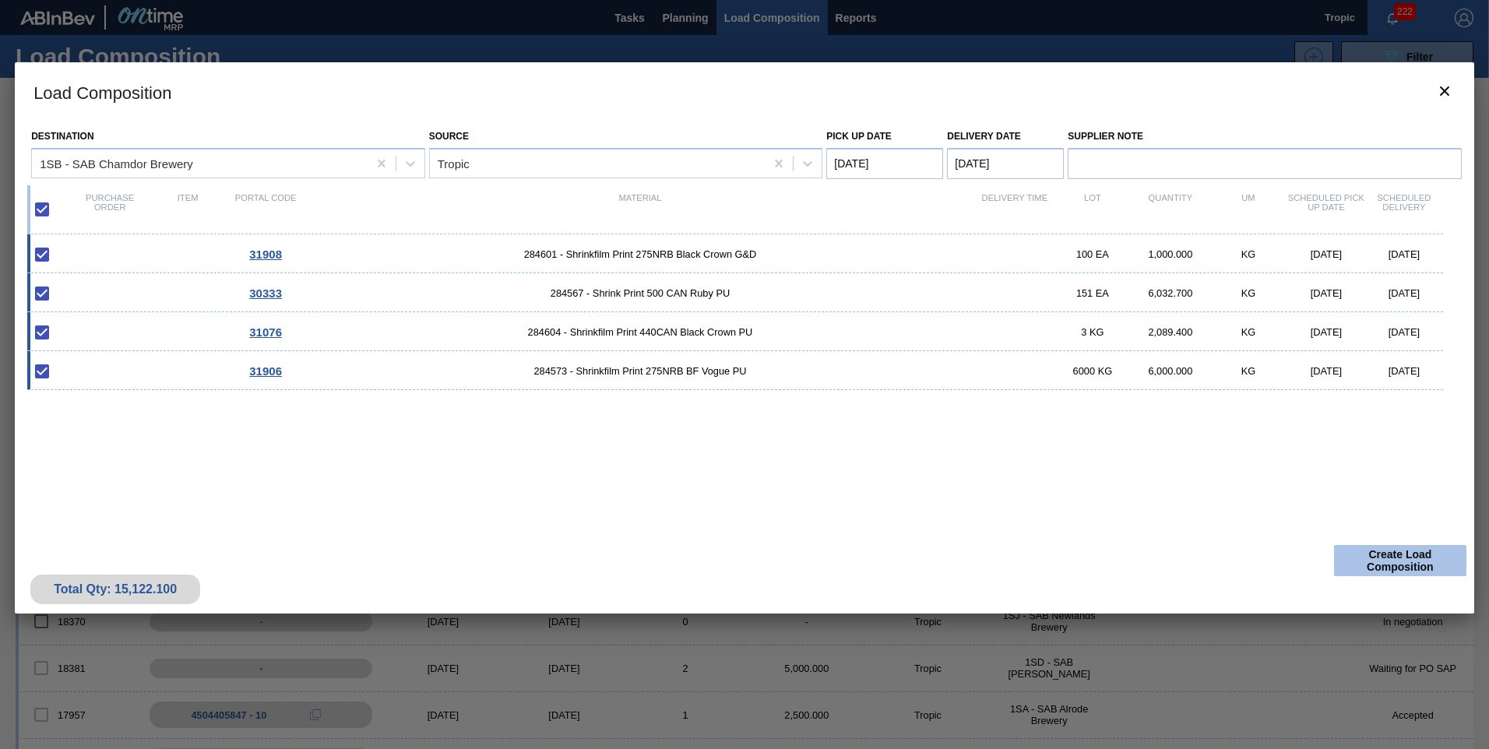
click at [1359, 547] on button "Create Load Composition" at bounding box center [1400, 560] width 132 height 31
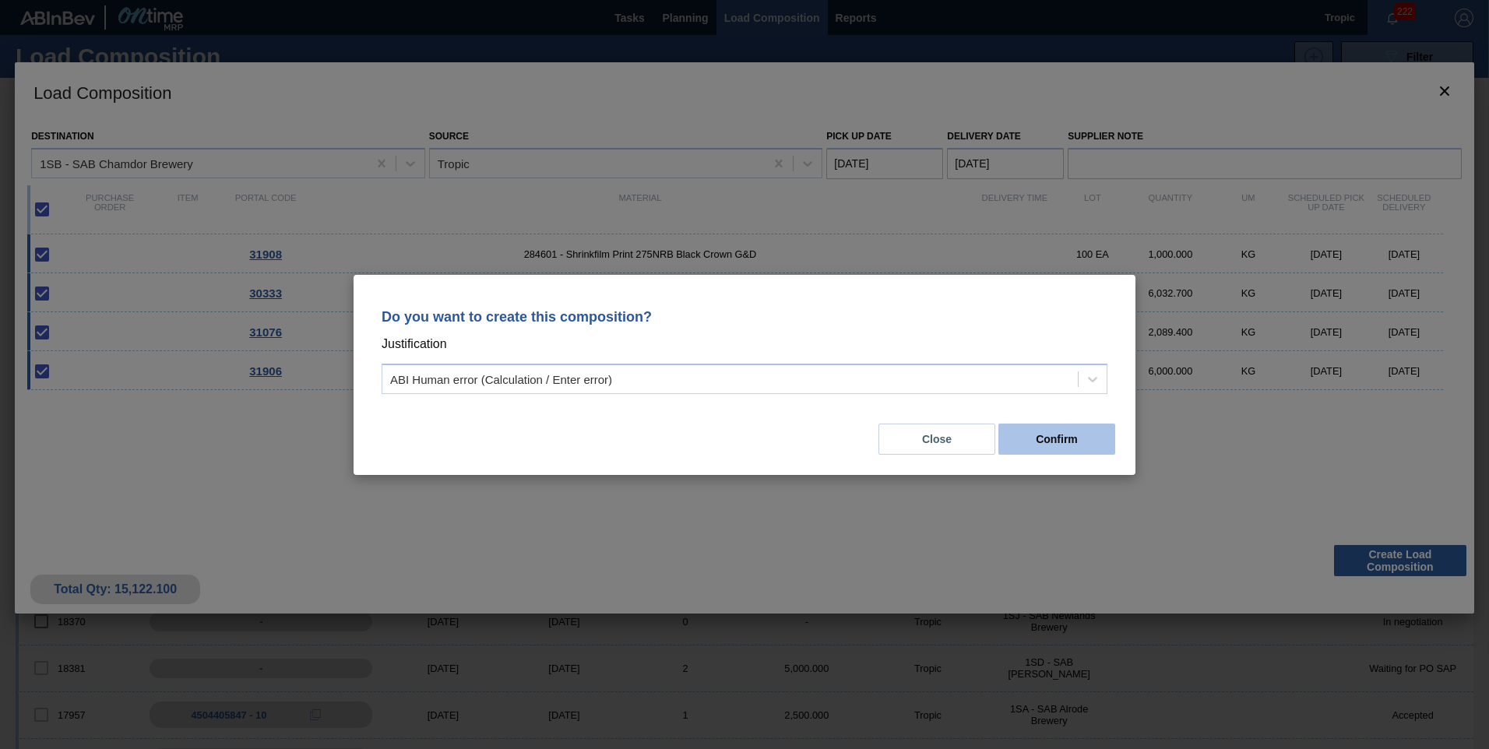
click at [1063, 438] on button "Confirm" at bounding box center [1056, 439] width 117 height 31
